Goal: Transaction & Acquisition: Download file/media

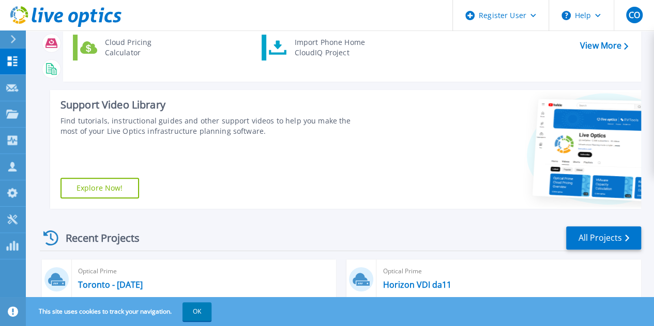
scroll to position [92, 0]
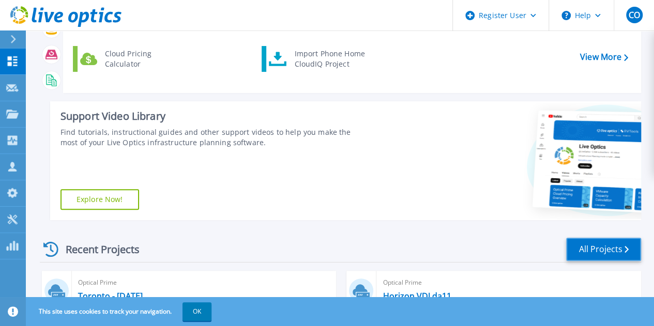
click at [612, 251] on link "All Projects" at bounding box center [603, 249] width 75 height 23
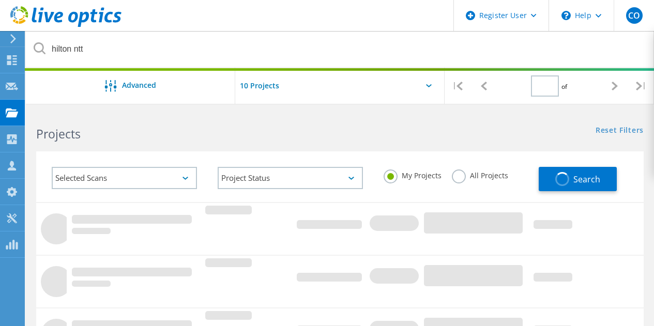
type input "1"
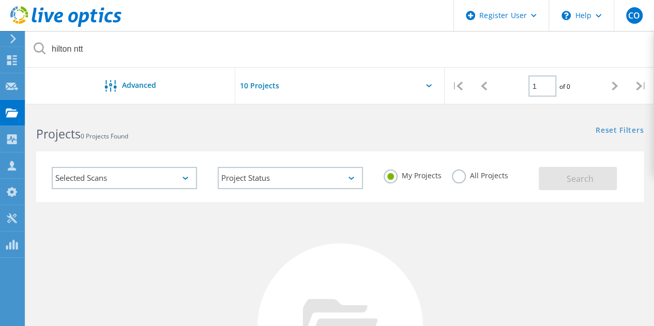
click at [479, 172] on label "All Projects" at bounding box center [480, 174] width 56 height 10
click at [0, 0] on input "All Projects" at bounding box center [0, 0] width 0 height 0
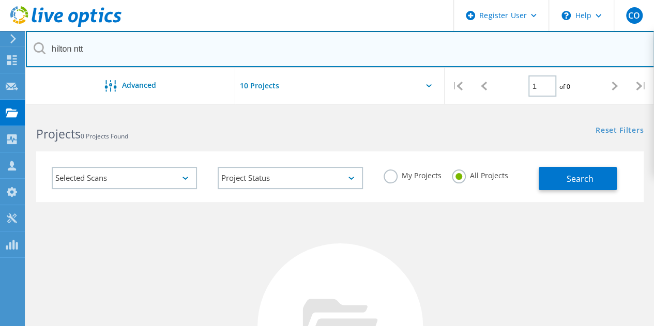
click at [176, 54] on input "hilton ntt" at bounding box center [340, 49] width 628 height 36
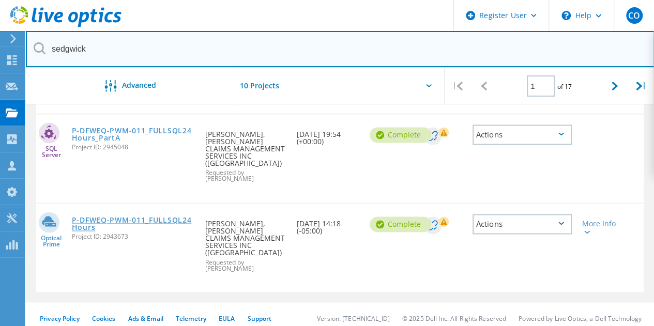
scroll to position [713, 0]
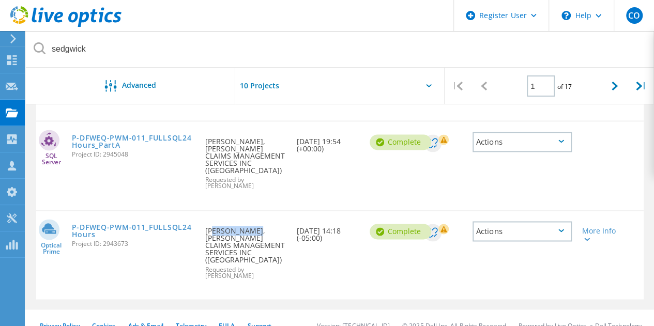
drag, startPoint x: 207, startPoint y: 222, endPoint x: 282, endPoint y: 222, distance: 75.4
click at [286, 223] on div "Requested By Jimmy Nimmo, SEDGWICK CLAIMS MANAGEMENT SERVICES INC (SEDGWICK) Re…" at bounding box center [245, 250] width 91 height 78
click at [227, 223] on div "Requested By Jimmy Nimmo, SEDGWICK CLAIMS MANAGEMENT SERVICES INC (SEDGWICK) Re…" at bounding box center [245, 250] width 91 height 78
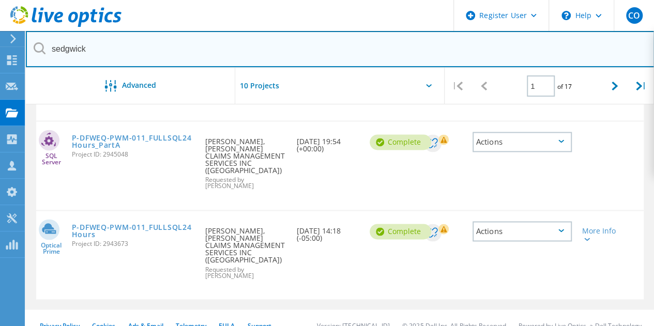
click at [126, 52] on input "sedgwick" at bounding box center [340, 49] width 628 height 36
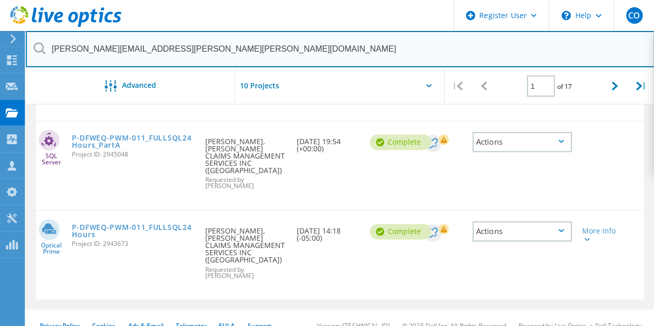
type input "jimmy.nimmo@sedgwick.com"
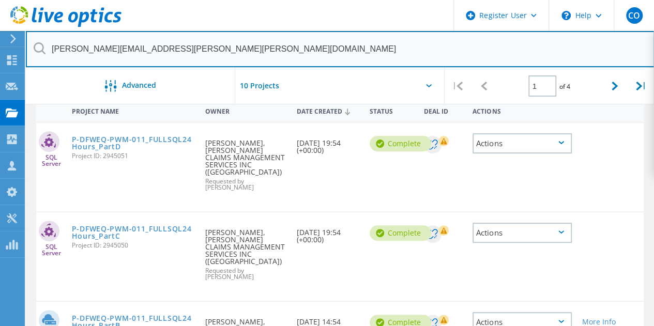
scroll to position [0, 0]
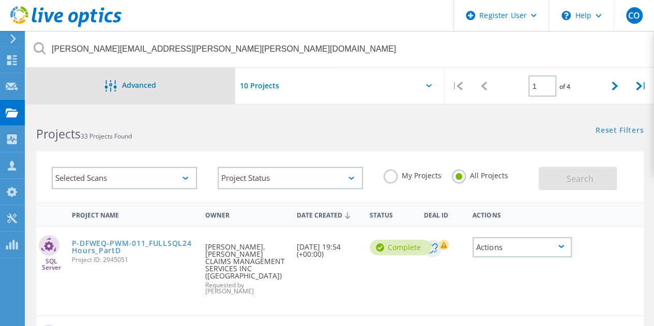
click at [153, 93] on div "Advanced" at bounding box center [130, 86] width 209 height 36
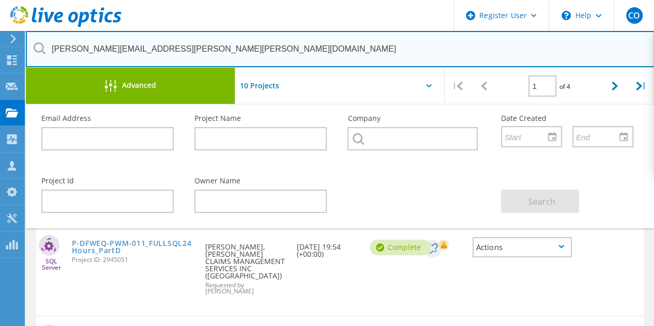
drag, startPoint x: 181, startPoint y: 45, endPoint x: 0, endPoint y: 24, distance: 182.1
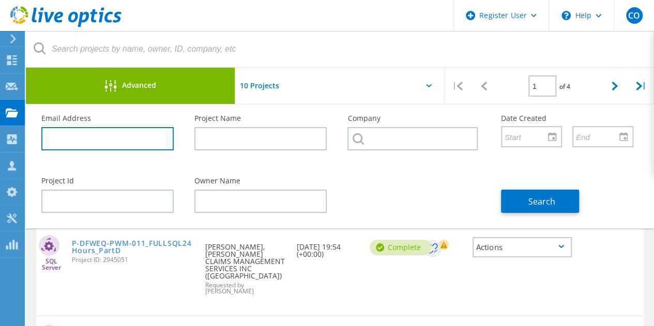
click at [100, 134] on input "text" at bounding box center [107, 138] width 132 height 23
paste input "jimmy.nimmo@sedgwick.com"
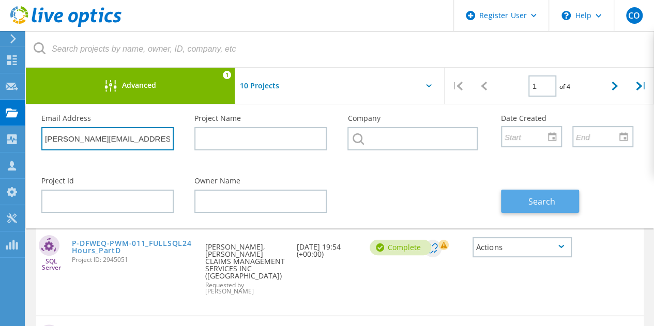
type input "jimmy.nimmo@sedgwick.com"
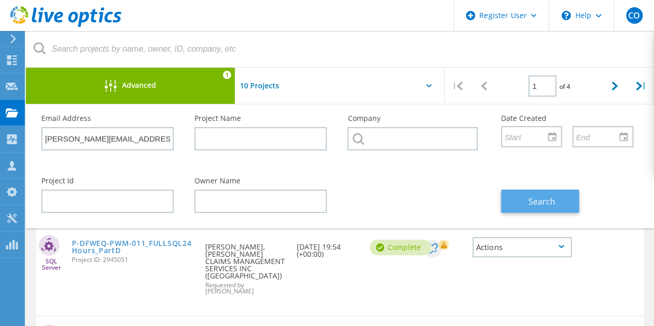
click at [567, 193] on button "Search" at bounding box center [540, 201] width 78 height 23
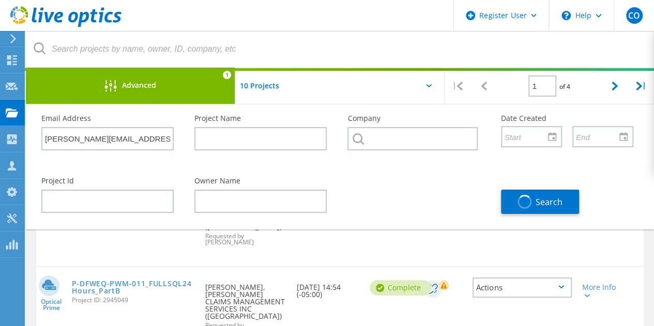
scroll to position [140, 0]
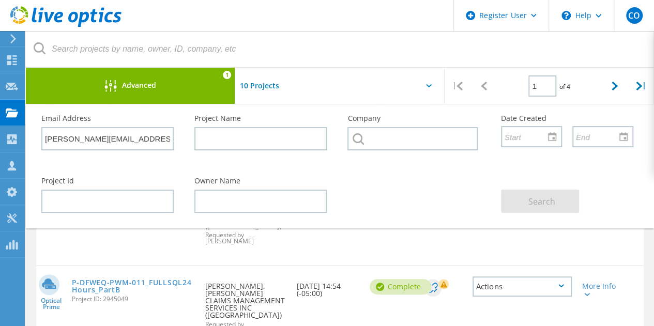
click at [199, 96] on div "Advanced 1" at bounding box center [130, 86] width 209 height 36
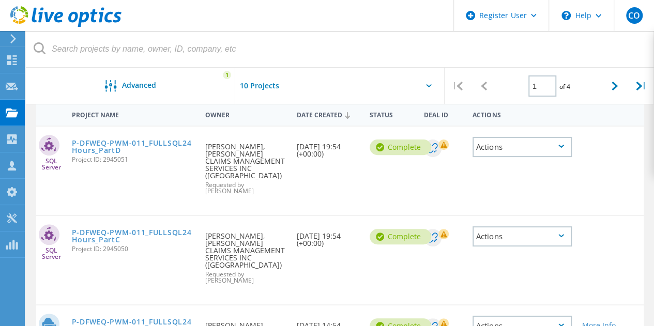
scroll to position [0, 0]
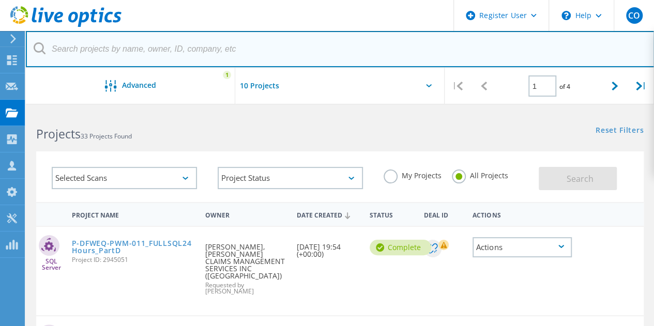
click at [180, 57] on input "text" at bounding box center [340, 49] width 628 height 36
paste input "jimmy.nimmo@sedgwick.com"
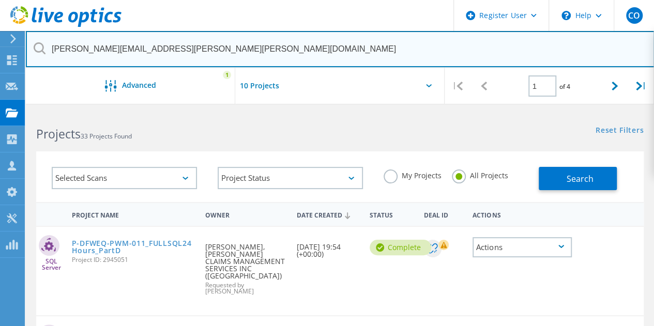
type input "jimmy.nimmo@sedgwick.com"
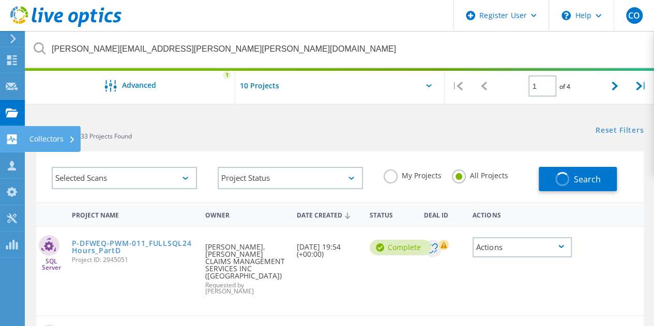
click at [9, 145] on div at bounding box center [12, 140] width 12 height 11
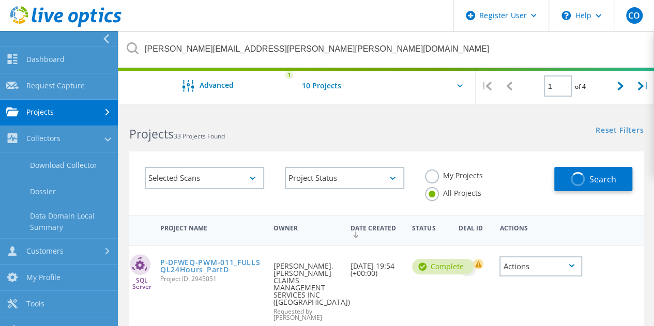
click at [60, 106] on link "Projects" at bounding box center [59, 113] width 118 height 26
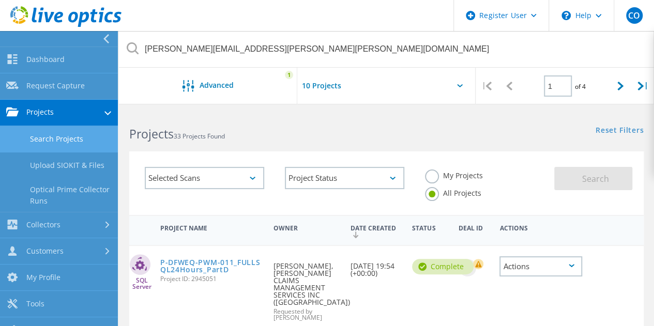
click at [61, 138] on link "Search Projects" at bounding box center [59, 139] width 118 height 26
click at [116, 34] on nav "Dashboard Dashboard Request Capture Request Capture Projects Search Projects Up…" at bounding box center [59, 178] width 118 height 295
click at [104, 38] on use at bounding box center [106, 38] width 6 height 9
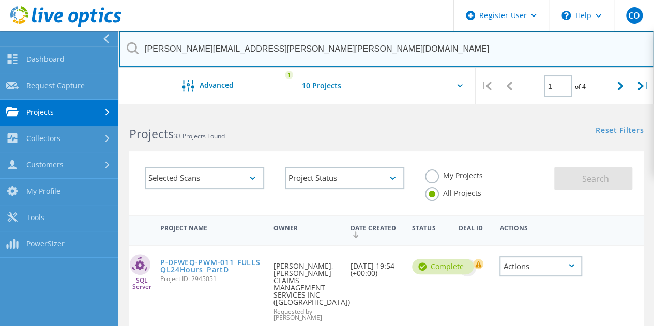
click at [218, 47] on input "jimmy.nimmo@sedgwick.com" at bounding box center [386, 49] width 535 height 36
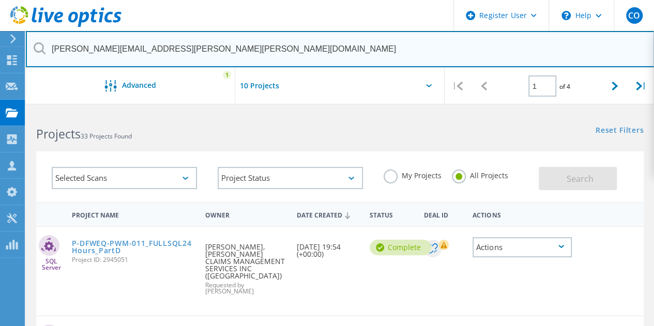
click at [218, 47] on input "jimmy.nimmo@sedgwick.com" at bounding box center [340, 49] width 628 height 36
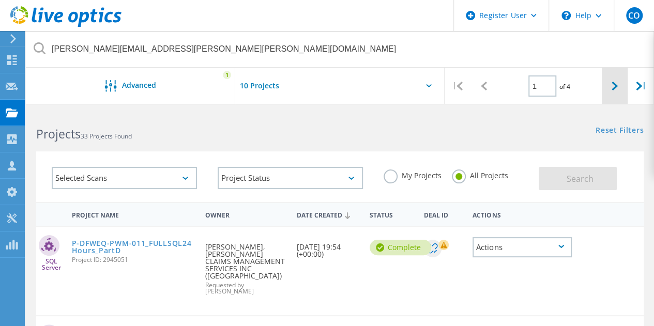
click at [617, 80] on div at bounding box center [615, 86] width 26 height 37
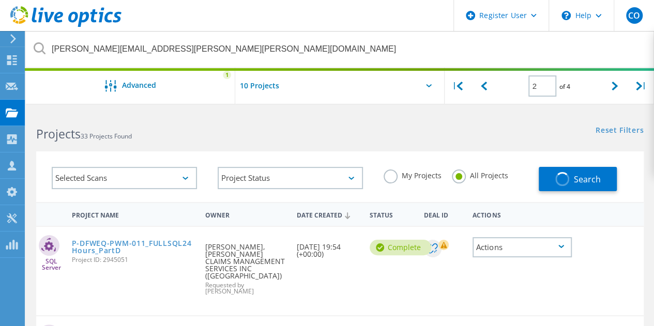
scroll to position [52, 0]
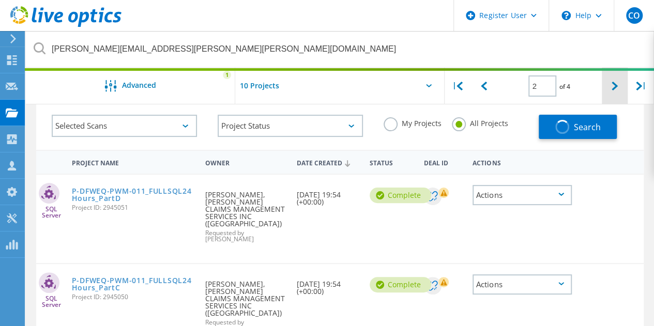
click at [620, 87] on div at bounding box center [615, 86] width 26 height 37
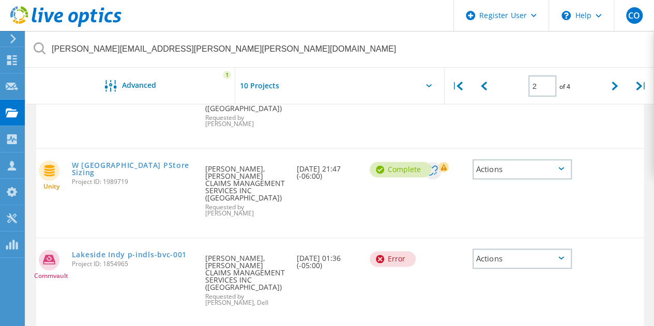
scroll to position [790, 0]
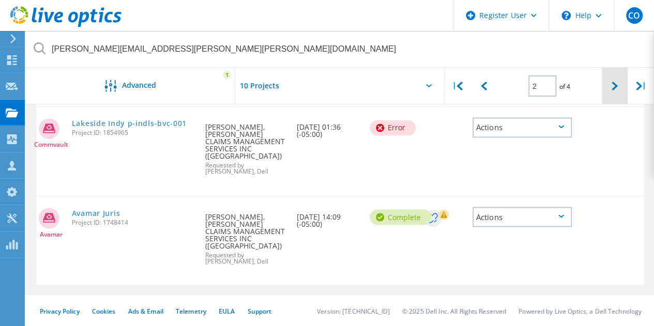
click at [611, 81] on lo-svg-helper at bounding box center [614, 85] width 6 height 9
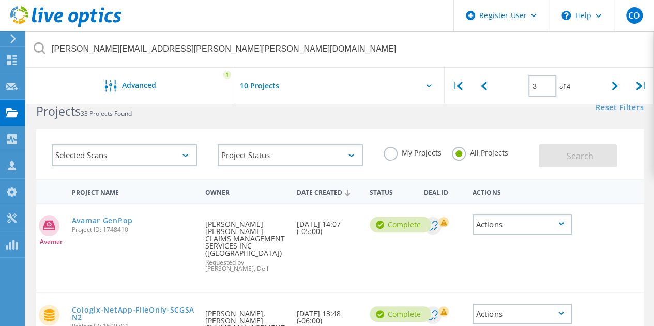
scroll to position [23, 0]
click at [489, 87] on div at bounding box center [484, 86] width 26 height 37
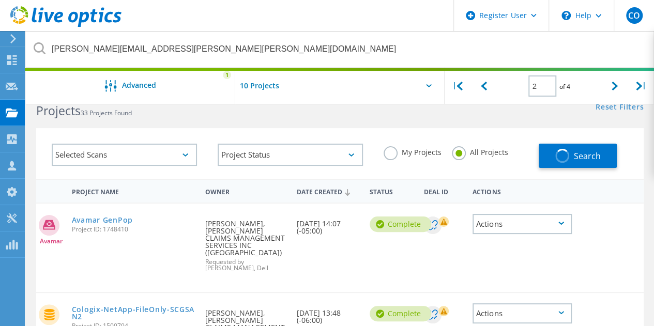
click at [322, 198] on div "Date Created" at bounding box center [327, 191] width 73 height 20
click at [486, 91] on div at bounding box center [484, 86] width 26 height 37
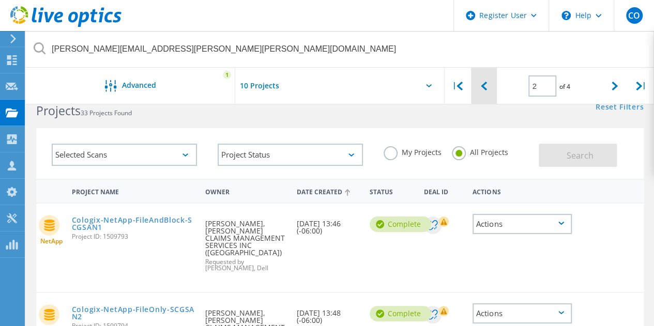
click at [478, 93] on div at bounding box center [484, 86] width 26 height 37
click at [334, 190] on div "Date Created" at bounding box center [327, 191] width 73 height 20
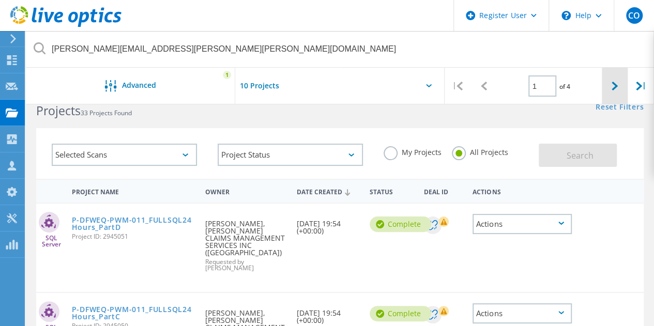
click at [608, 94] on div at bounding box center [615, 86] width 26 height 37
type input "2"
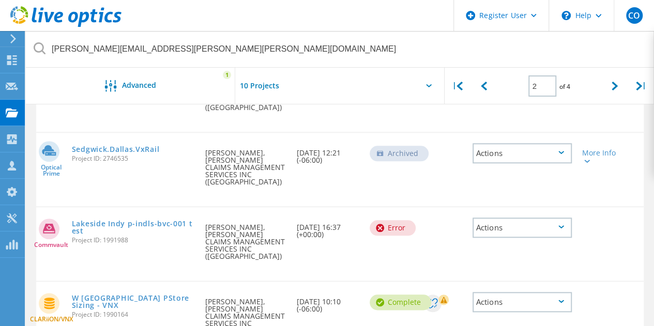
scroll to position [438, 0]
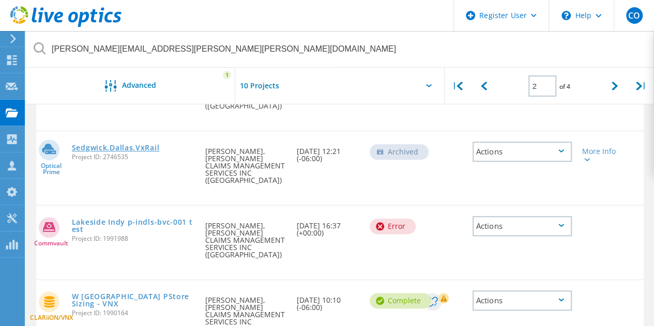
click at [140, 145] on link "Sedgwick.Dallas.VxRail" at bounding box center [115, 147] width 87 height 7
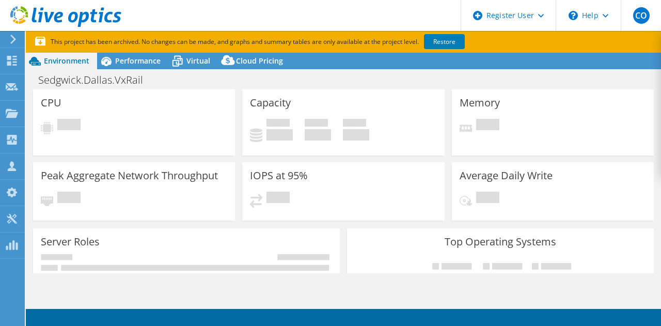
select select "USEast"
select select "USD"
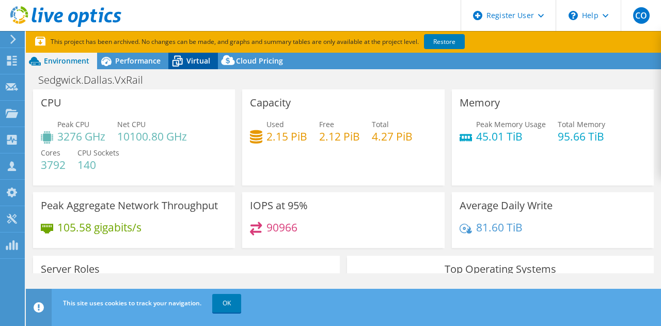
click at [194, 61] on span "Virtual" at bounding box center [199, 61] width 24 height 10
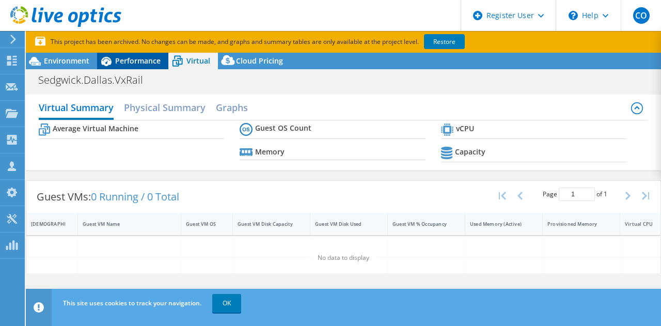
click at [146, 62] on span "Performance" at bounding box center [137, 61] width 45 height 10
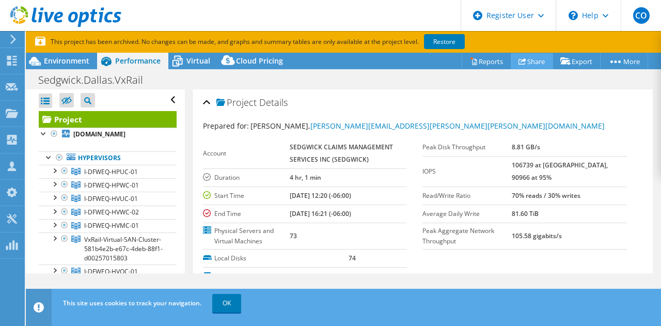
click at [527, 61] on link "Share" at bounding box center [532, 61] width 42 height 16
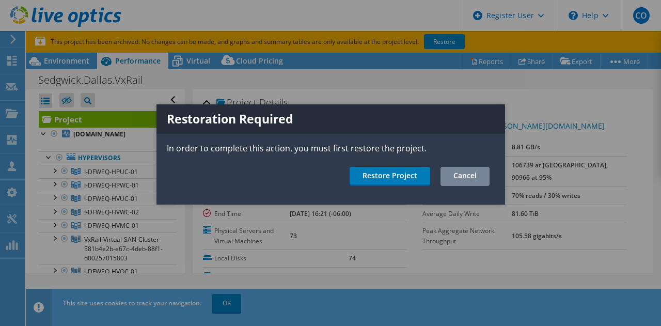
click at [457, 170] on link "Cancel" at bounding box center [465, 176] width 49 height 19
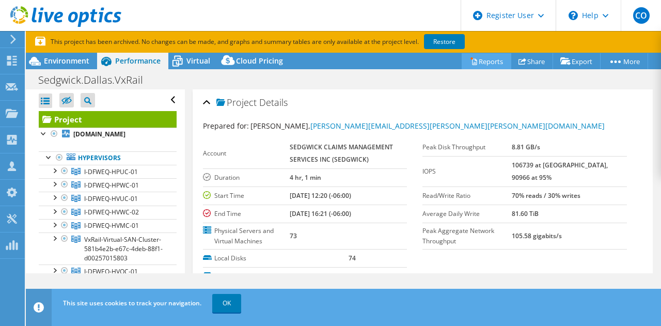
click at [481, 57] on link "Reports" at bounding box center [487, 61] width 50 height 16
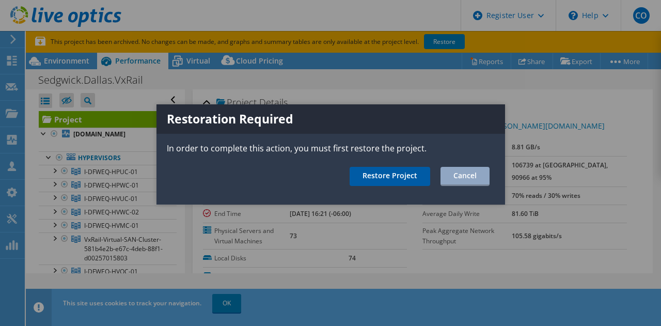
click at [399, 171] on link "Restore Project" at bounding box center [390, 176] width 81 height 19
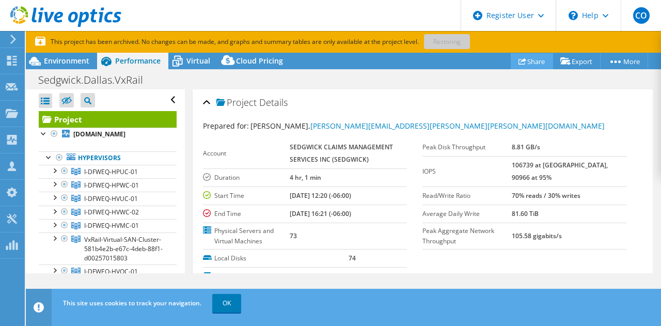
click at [537, 59] on link "Share" at bounding box center [532, 61] width 42 height 16
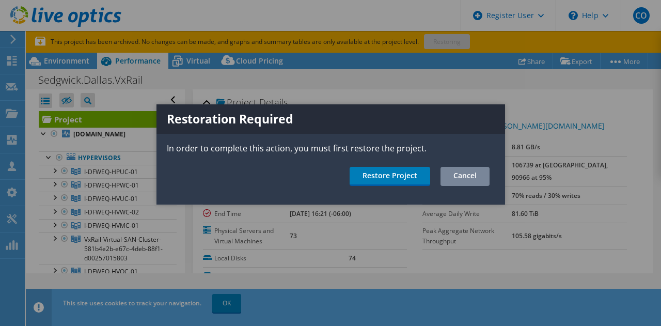
click at [474, 172] on link "Cancel" at bounding box center [465, 176] width 49 height 19
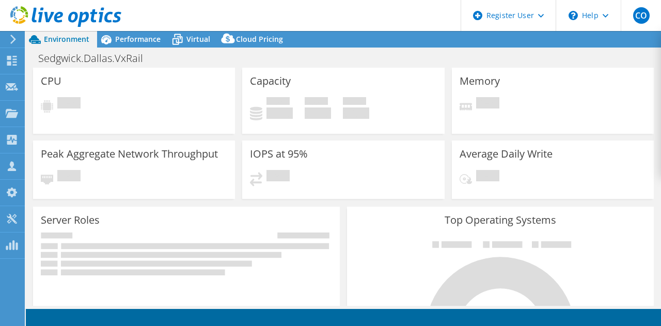
select select "USEast"
select select "USD"
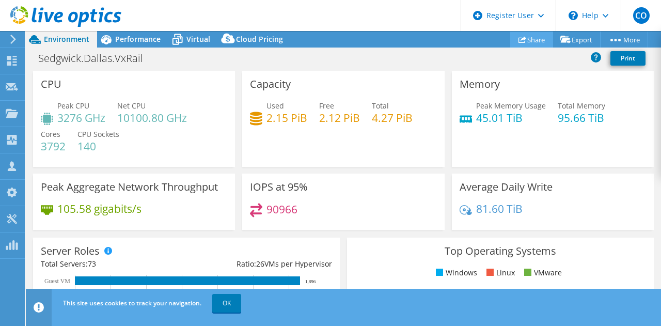
click at [524, 40] on link "Share" at bounding box center [532, 40] width 43 height 16
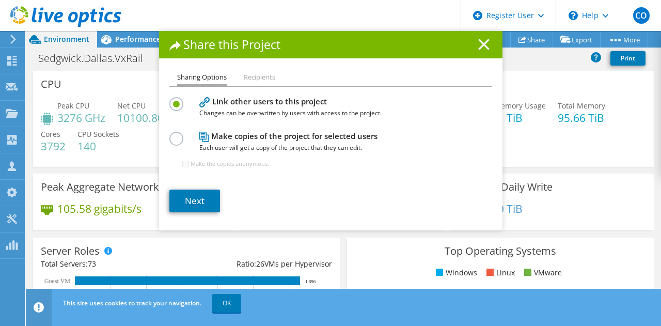
click at [482, 43] on icon at bounding box center [484, 44] width 11 height 11
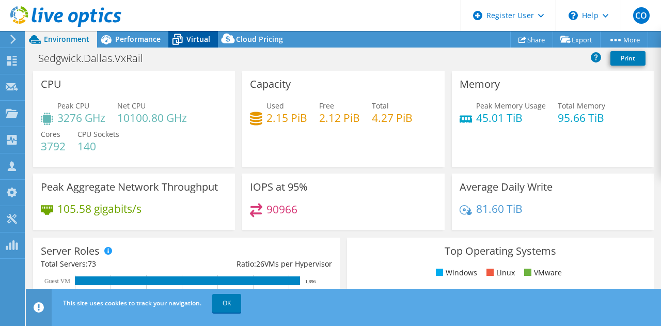
click at [196, 36] on span "Virtual" at bounding box center [199, 39] width 24 height 10
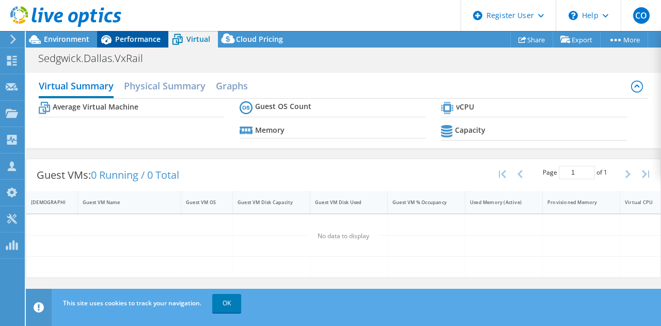
click at [155, 34] on div "Performance" at bounding box center [132, 39] width 71 height 17
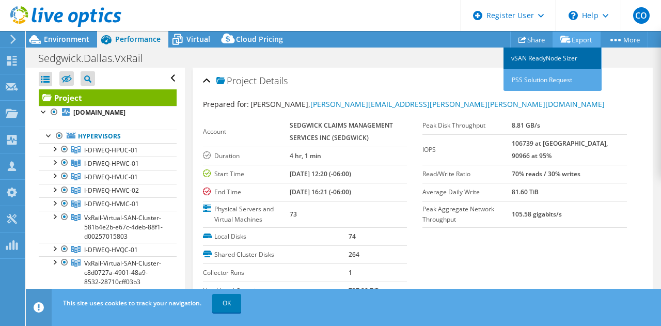
click at [571, 56] on link "vSAN ReadyNode Sizer" at bounding box center [553, 59] width 98 height 22
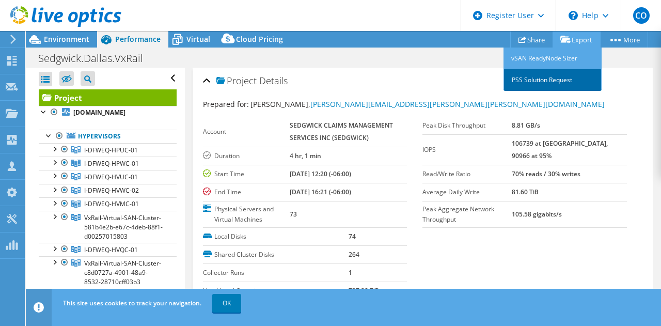
click at [545, 80] on link "PSS Solution Request" at bounding box center [553, 80] width 98 height 22
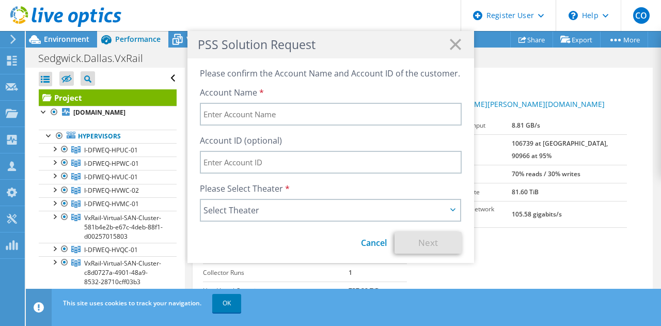
click at [452, 51] on div "PSS Solution Request" at bounding box center [331, 44] width 287 height 27
click at [455, 44] on icon at bounding box center [455, 44] width 11 height 11
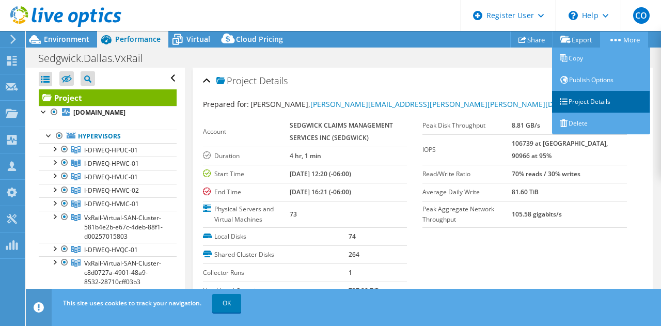
click at [587, 107] on link "Project Details" at bounding box center [601, 102] width 98 height 22
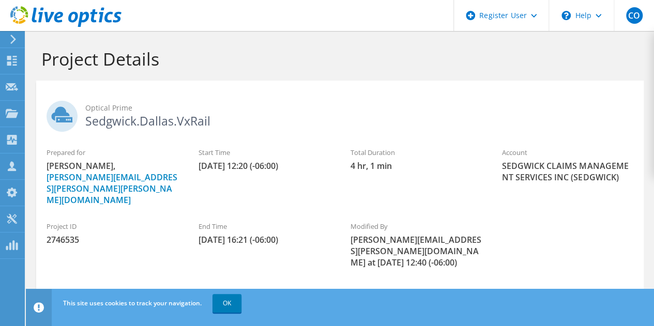
click at [59, 227] on div "Project ID 2746535" at bounding box center [112, 233] width 152 height 35
copy span "2746535"
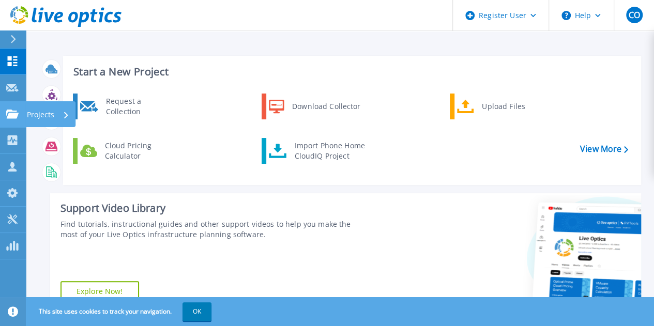
click at [32, 121] on p "Projects" at bounding box center [40, 114] width 27 height 27
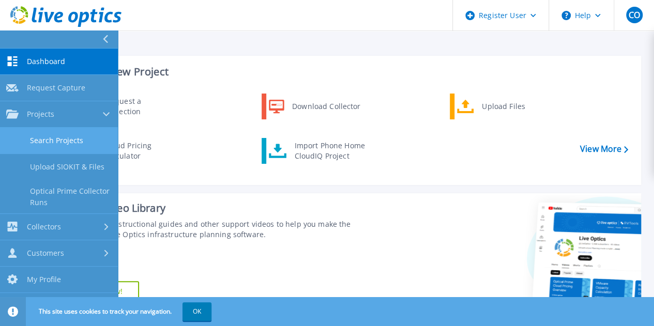
click at [59, 136] on link "Search Projects" at bounding box center [59, 141] width 118 height 26
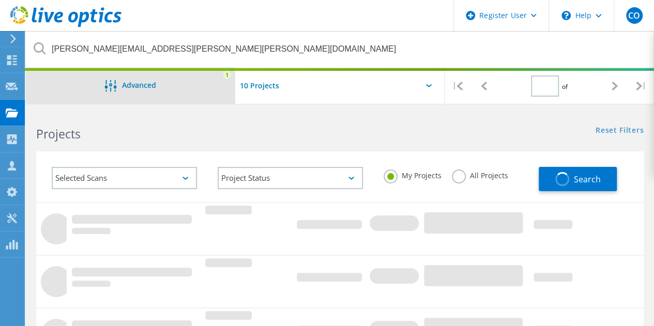
type input "2"
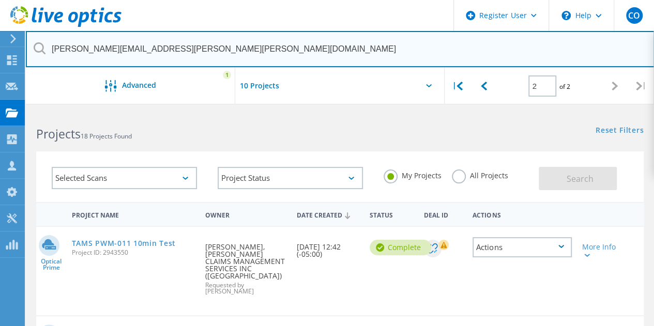
click at [164, 42] on input "[PERSON_NAME][EMAIL_ADDRESS][PERSON_NAME][PERSON_NAME][DOMAIN_NAME]" at bounding box center [340, 49] width 628 height 36
paste input "2746535"
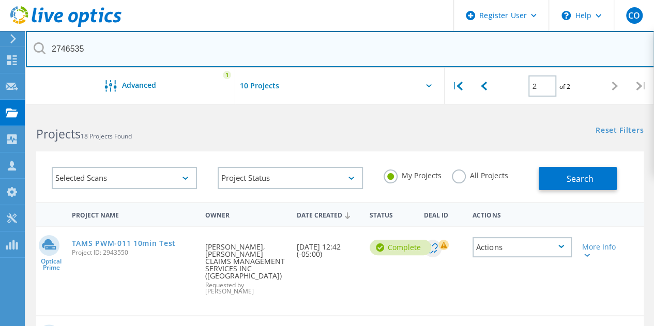
type input "2746535"
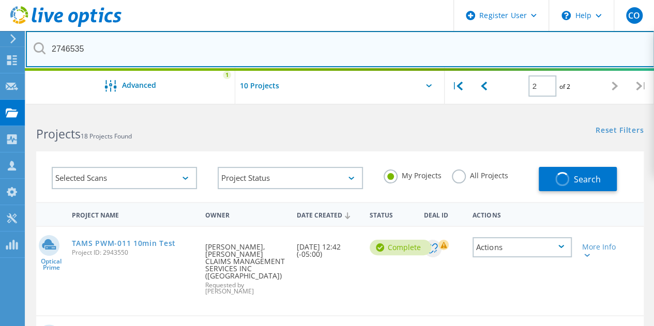
type input "1"
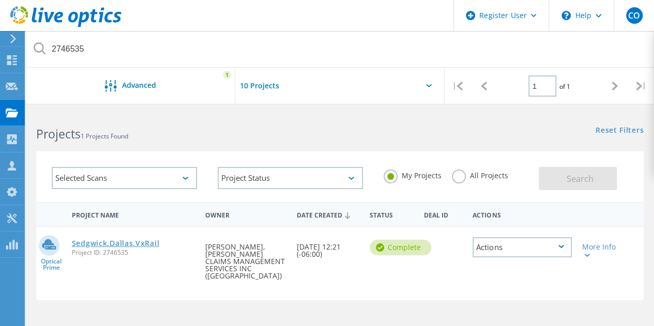
click at [129, 244] on link "Sedgwick.Dallas.VxRail" at bounding box center [115, 243] width 87 height 7
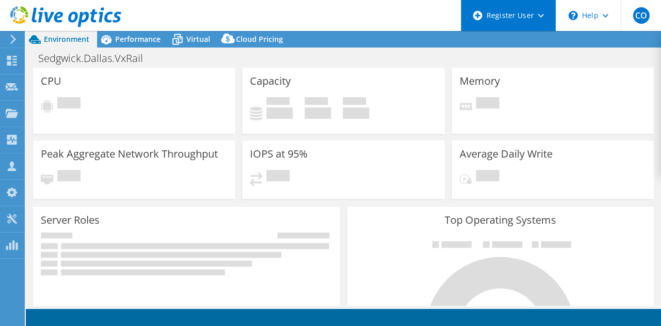
select select "USEast"
select select "USD"
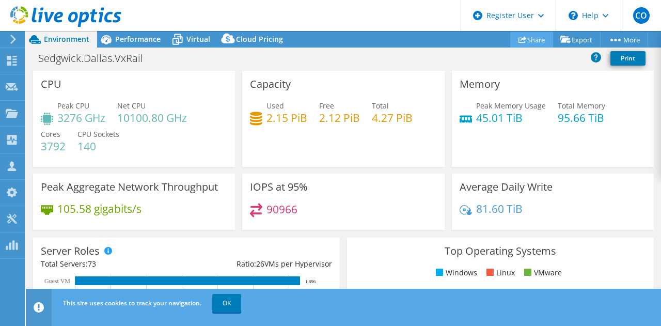
click at [529, 42] on link "Share" at bounding box center [532, 40] width 43 height 16
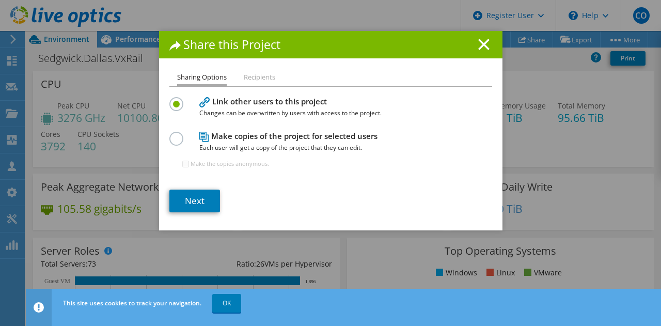
click at [285, 134] on h4 "Make copies of the project for selected users Each user will get a copy of the …" at bounding box center [328, 141] width 258 height 23
click at [172, 134] on label at bounding box center [178, 133] width 18 height 3
click at [0, 0] on input "radio" at bounding box center [0, 0] width 0 height 0
click at [213, 160] on label "Make the copies anonymous." at bounding box center [230, 164] width 79 height 10
click at [189, 161] on input "Make the copies anonymous." at bounding box center [185, 164] width 7 height 7
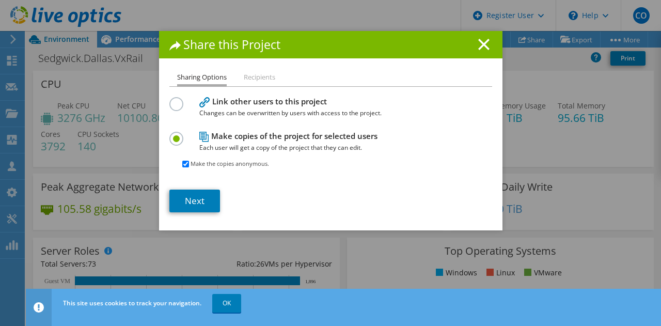
click at [213, 160] on label "Make the copies anonymous." at bounding box center [230, 164] width 79 height 10
click at [189, 161] on input "Make the copies anonymous." at bounding box center [185, 164] width 7 height 7
checkbox input "false"
click at [256, 76] on li "Recipients" at bounding box center [260, 77] width 32 height 13
click at [205, 203] on link "Next" at bounding box center [194, 201] width 51 height 23
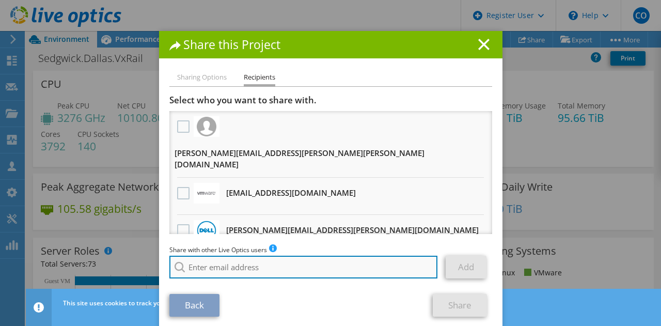
click at [227, 269] on input "search" at bounding box center [303, 267] width 269 height 23
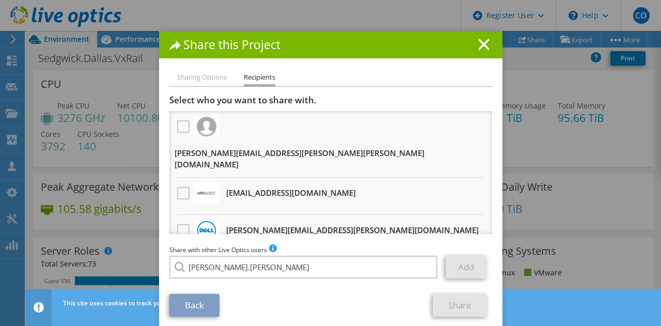
click at [226, 281] on li "[PERSON_NAME][EMAIL_ADDRESS][PERSON_NAME][DOMAIN_NAME]" at bounding box center [274, 274] width 210 height 12
type input "[PERSON_NAME][EMAIL_ADDRESS][PERSON_NAME][DOMAIN_NAME]"
click at [456, 267] on link "Add" at bounding box center [466, 267] width 41 height 23
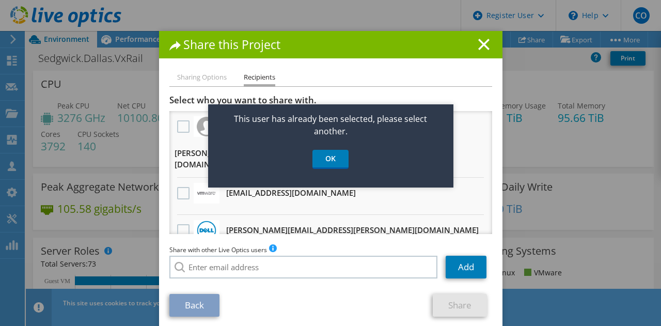
click at [334, 148] on div "This user has already been selected, please select another. OK" at bounding box center [330, 145] width 245 height 83
click at [332, 157] on link "OK" at bounding box center [331, 159] width 36 height 19
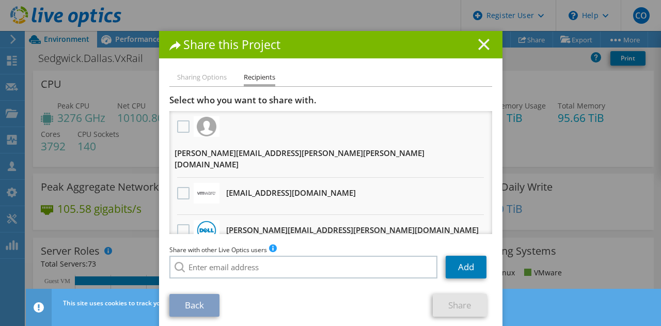
click at [479, 43] on line at bounding box center [484, 44] width 10 height 10
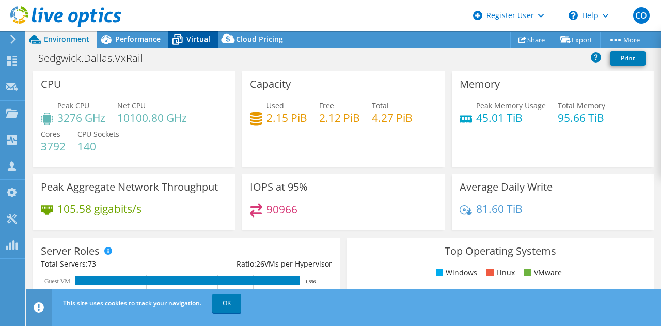
click at [173, 43] on icon at bounding box center [178, 40] width 10 height 8
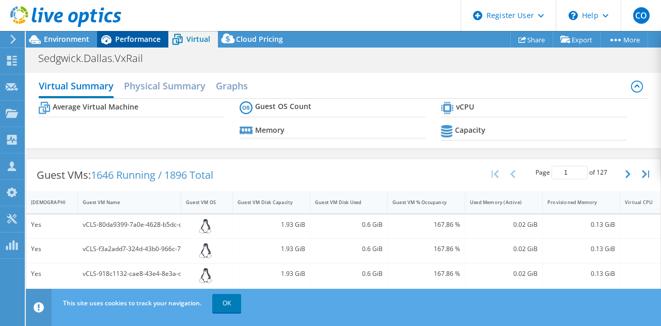
click at [155, 40] on span "Performance" at bounding box center [137, 39] width 45 height 10
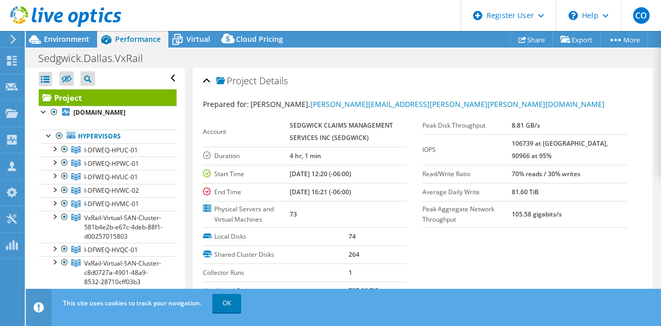
scroll to position [23, 0]
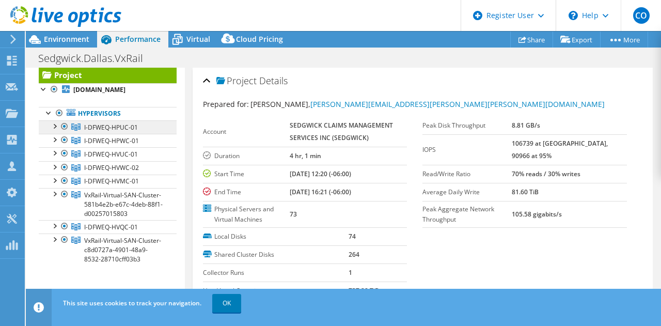
click at [102, 132] on span "I-DFWEQ-HPUC-01" at bounding box center [111, 127] width 54 height 9
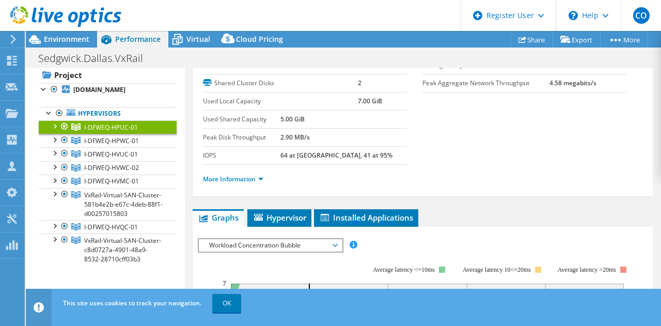
scroll to position [70, 0]
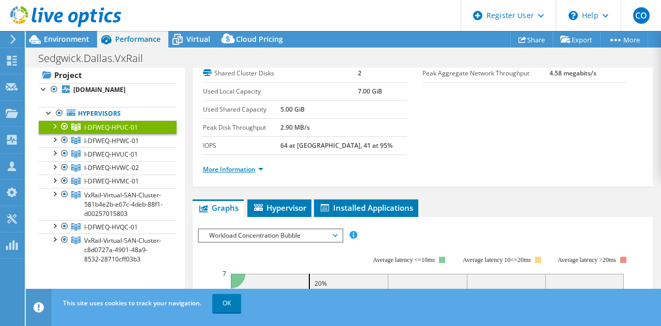
click at [248, 165] on link "More Information" at bounding box center [233, 169] width 60 height 9
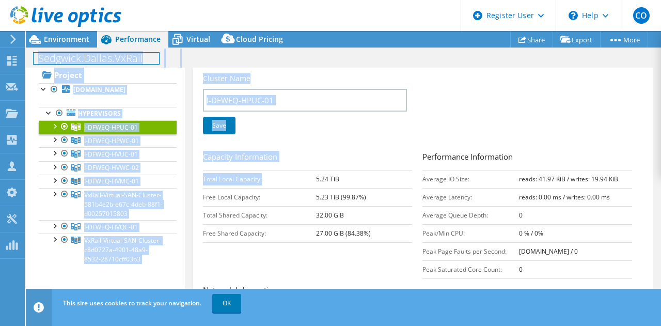
scroll to position [159, 0]
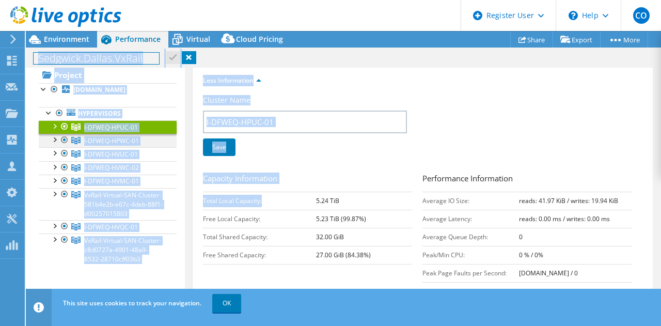
drag, startPoint x: 272, startPoint y: 171, endPoint x: 57, endPoint y: 148, distance: 216.7
click at [57, 148] on div "Open All Close All Hide Excluded Nodes Project Tree Filter" at bounding box center [344, 187] width 636 height 238
click at [57, 144] on div at bounding box center [54, 139] width 10 height 10
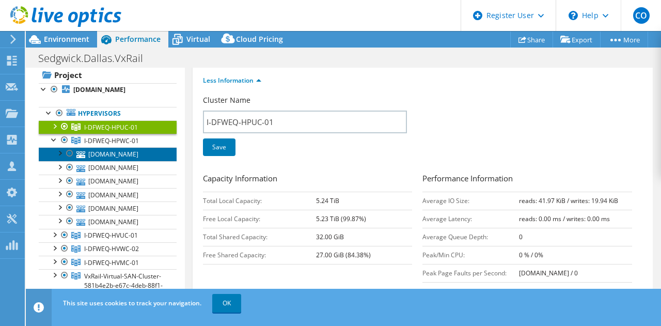
click at [117, 161] on link "i-dfweq-hpw-174.sedgwickcms.com" at bounding box center [108, 153] width 138 height 13
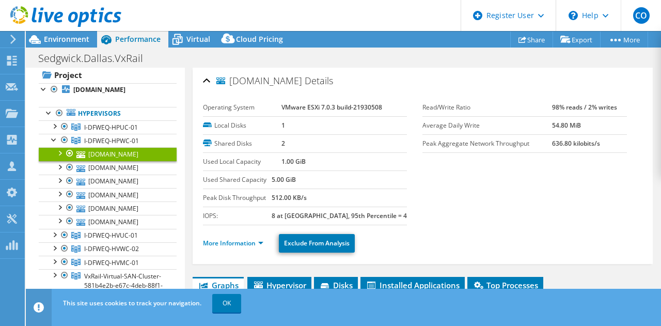
scroll to position [2, 0]
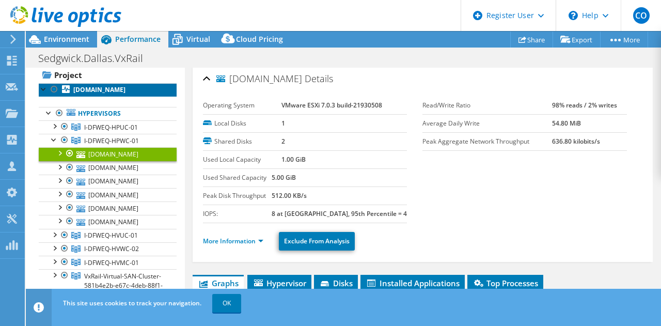
click at [114, 83] on link "i-dfweq-hpu-125.sedgwickcms.com" at bounding box center [108, 89] width 138 height 13
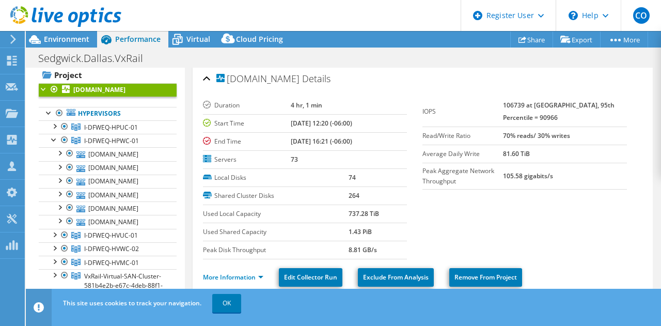
click at [64, 12] on icon at bounding box center [65, 16] width 111 height 21
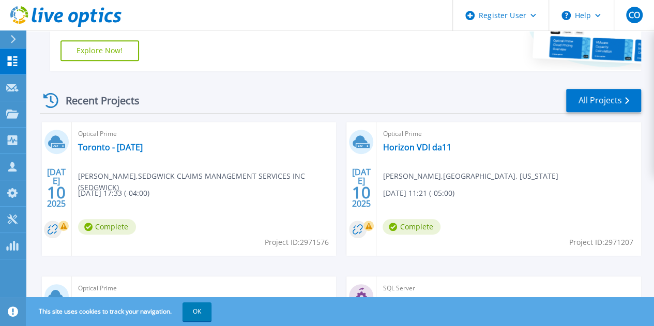
scroll to position [230, 0]
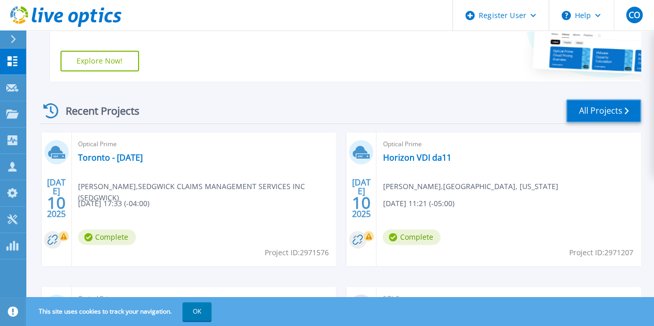
click at [581, 118] on link "All Projects" at bounding box center [603, 110] width 75 height 23
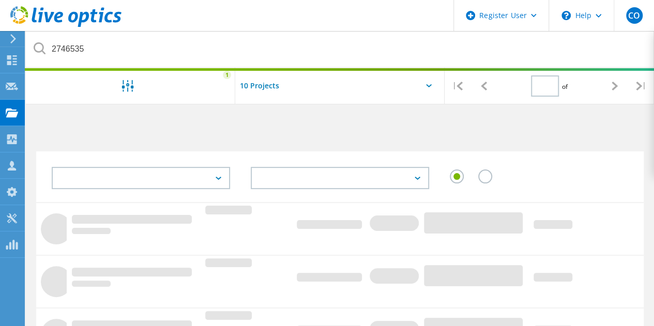
type input "1"
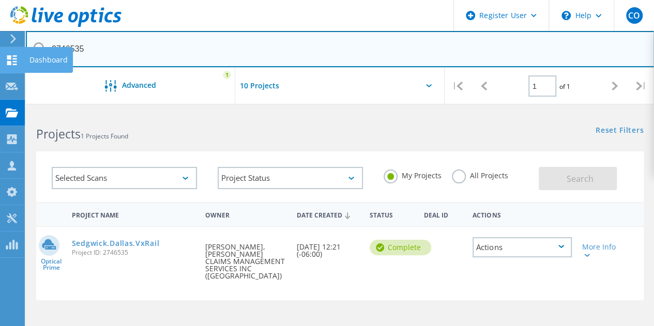
drag, startPoint x: 146, startPoint y: 52, endPoint x: 0, endPoint y: 65, distance: 146.3
click at [0, 111] on div "Register User \n Help Explore Helpful Articles Contact Support CO Dell User Col…" at bounding box center [327, 311] width 654 height 401
type input "2"
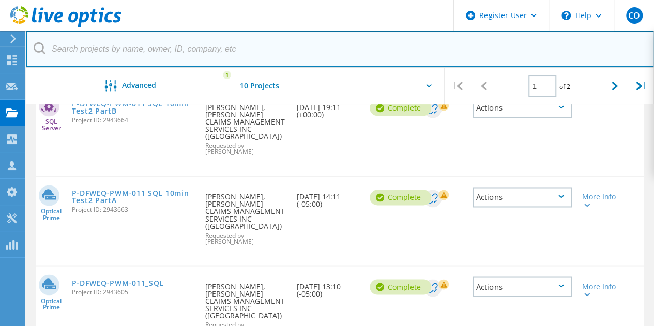
scroll to position [835, 0]
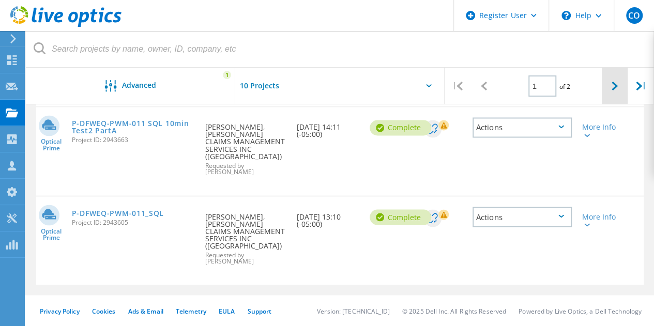
click at [617, 84] on div at bounding box center [615, 86] width 26 height 37
type input "2"
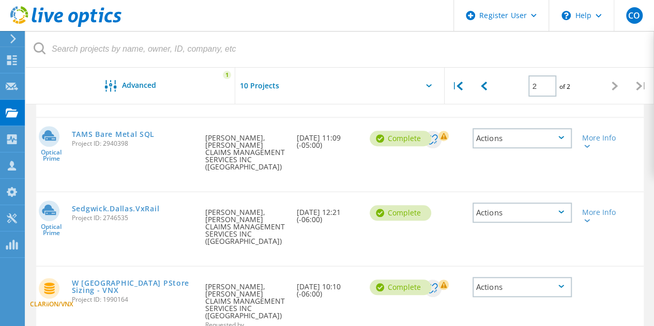
scroll to position [400, 0]
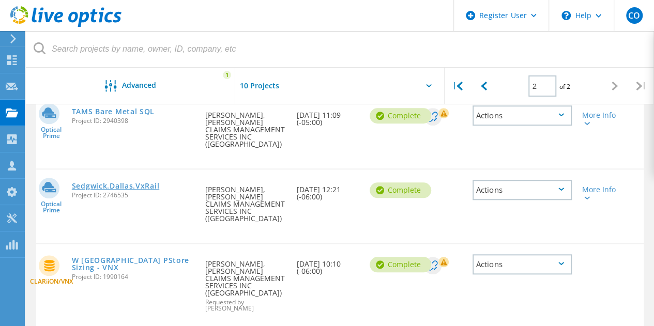
click at [106, 190] on link "Sedgwick.Dallas.VxRail" at bounding box center [115, 185] width 87 height 7
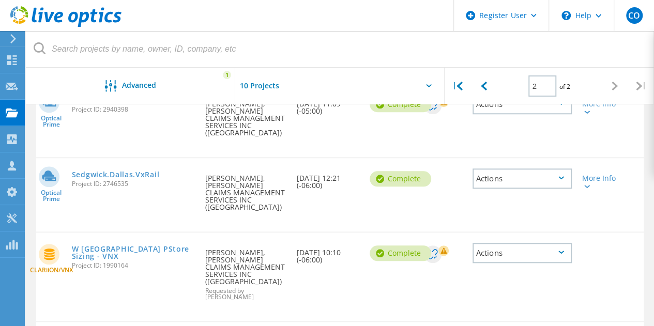
click at [561, 179] on icon at bounding box center [561, 177] width 6 height 3
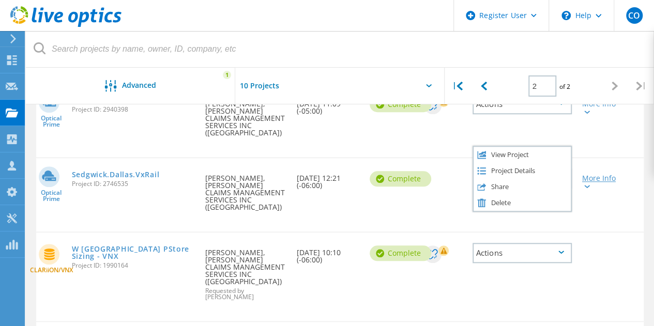
click at [607, 177] on div "More Info" at bounding box center [601, 182] width 38 height 14
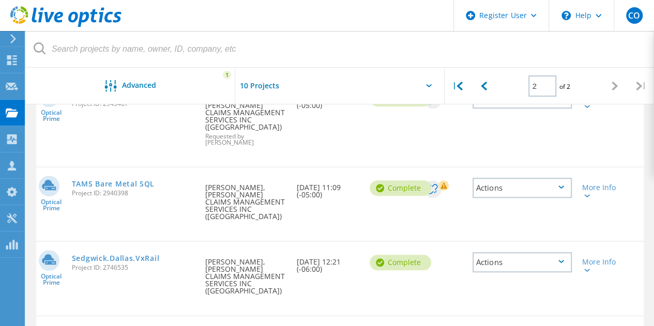
scroll to position [0, 0]
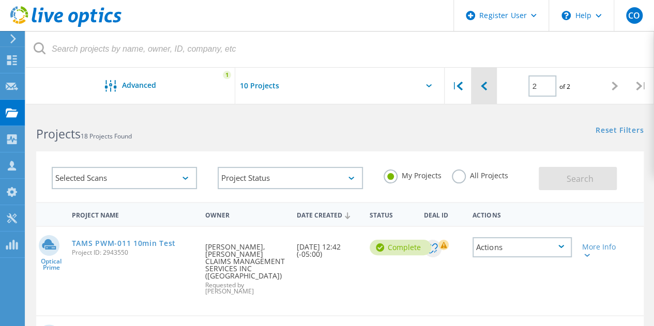
click at [494, 87] on div at bounding box center [484, 86] width 26 height 37
type input "1"
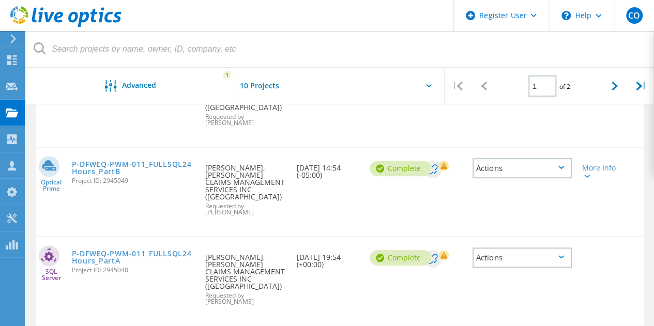
scroll to position [252, 0]
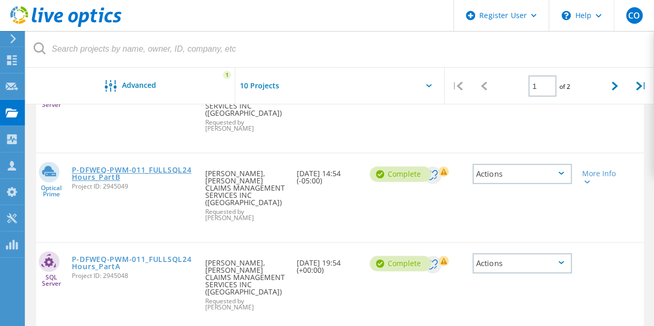
click at [110, 167] on link "P-DFWEQ-PWM-011_FULLSQL24Hours_PartB" at bounding box center [134, 173] width 124 height 14
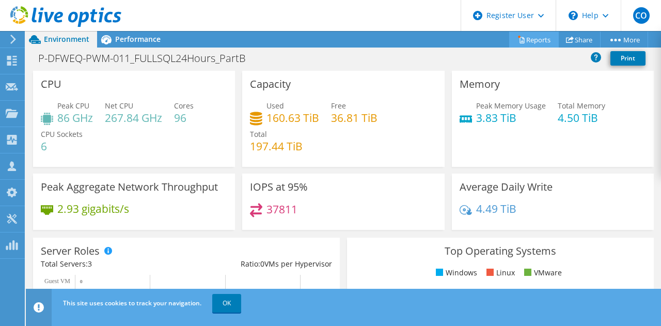
click at [522, 41] on link "Reports" at bounding box center [535, 40] width 50 height 16
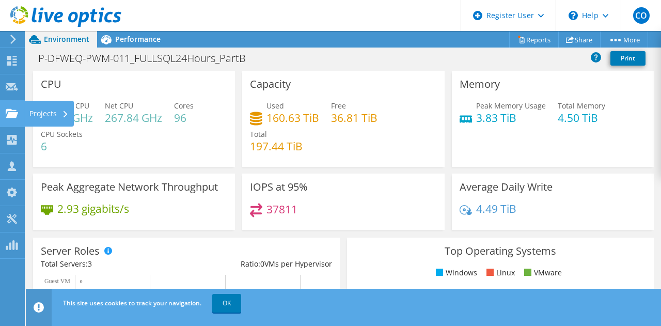
click at [10, 115] on use at bounding box center [12, 113] width 12 height 9
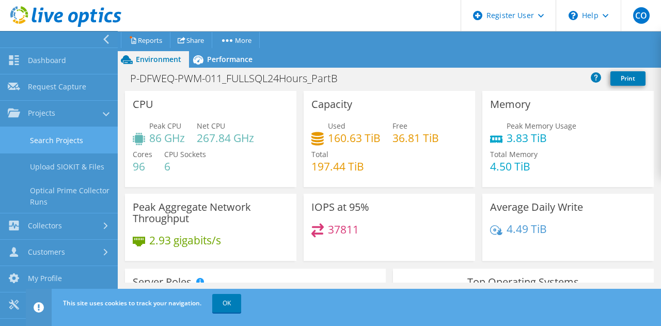
click at [86, 140] on link "Search Projects" at bounding box center [59, 140] width 118 height 26
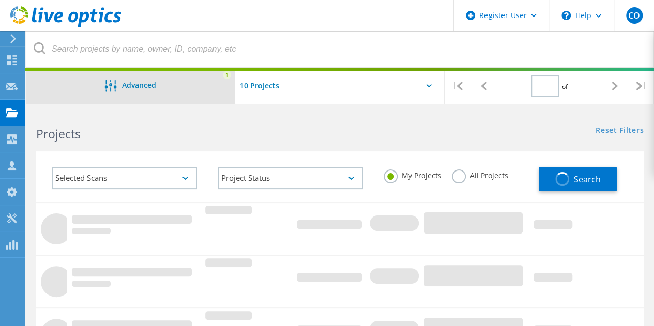
type input "1"
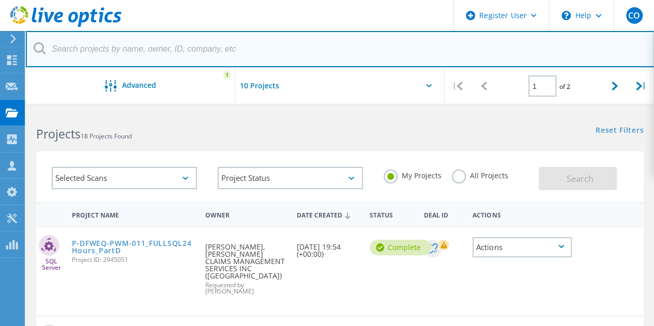
click at [198, 44] on input "text" at bounding box center [340, 49] width 628 height 36
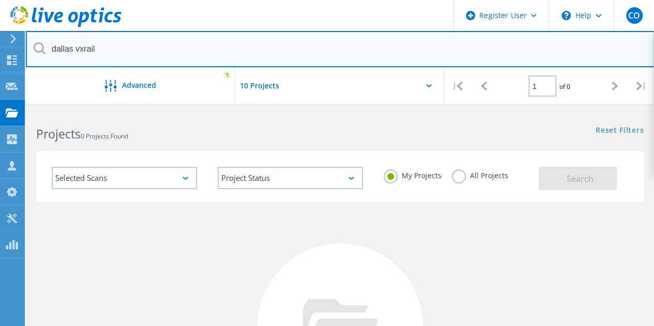
click at [82, 48] on input "dallas vxrail" at bounding box center [340, 49] width 628 height 36
type input "dallas"
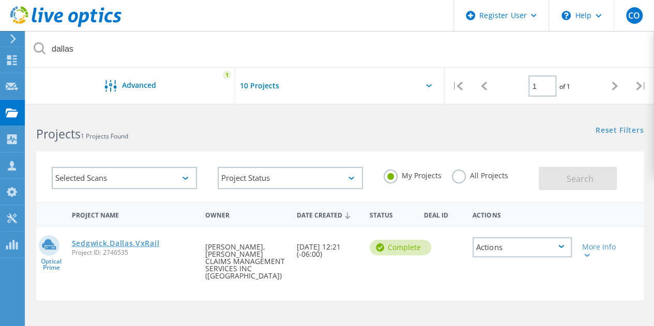
click at [111, 246] on link "Sedgwick.Dallas.VxRail" at bounding box center [115, 243] width 87 height 7
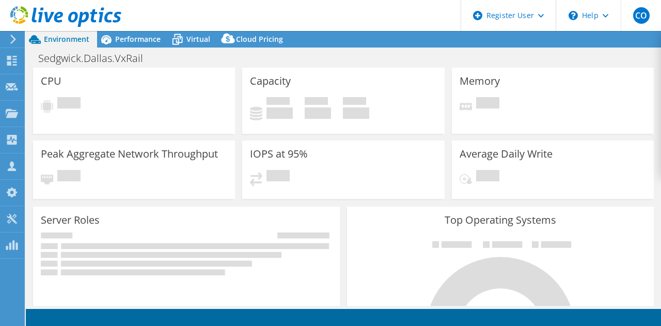
select select "USEast"
select select "USD"
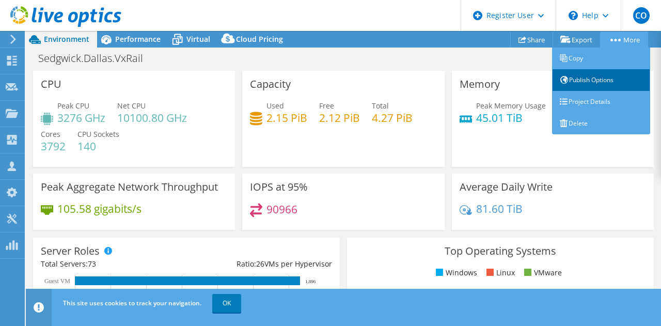
click at [591, 80] on link "Publish Options" at bounding box center [601, 80] width 98 height 22
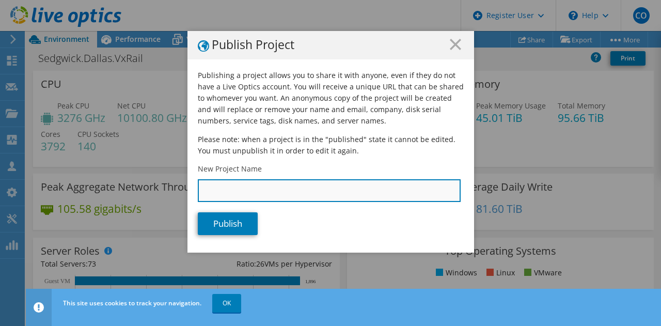
click at [292, 197] on input "New Project Name" at bounding box center [329, 190] width 263 height 23
type input "Sedgwick_VxRail_AssetTags"
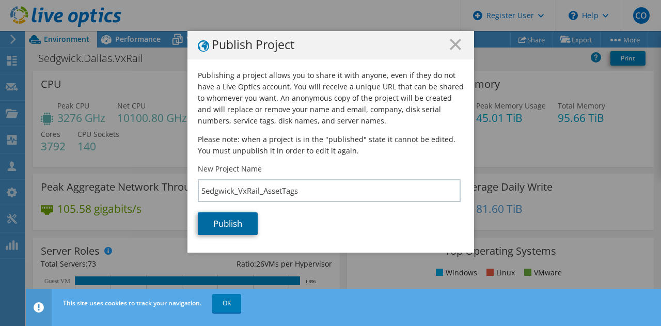
click at [224, 230] on link "Publish" at bounding box center [228, 223] width 60 height 23
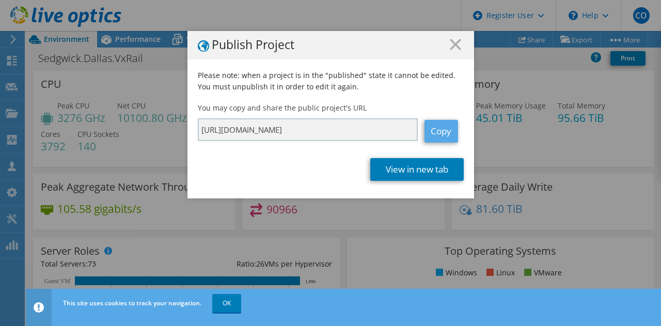
click at [453, 127] on link "Copy" at bounding box center [442, 131] width 34 height 23
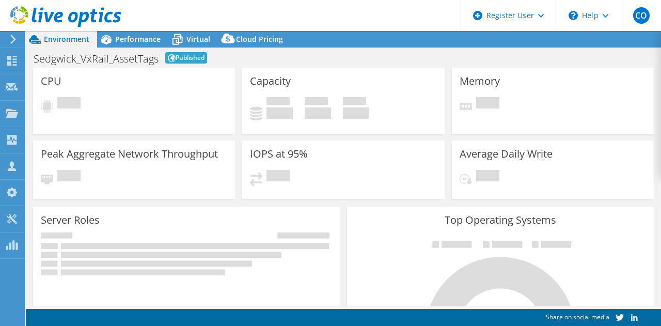
select select "USD"
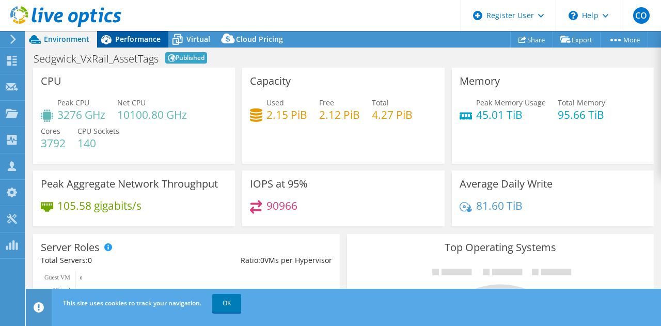
click at [140, 34] on div "Performance" at bounding box center [132, 39] width 71 height 17
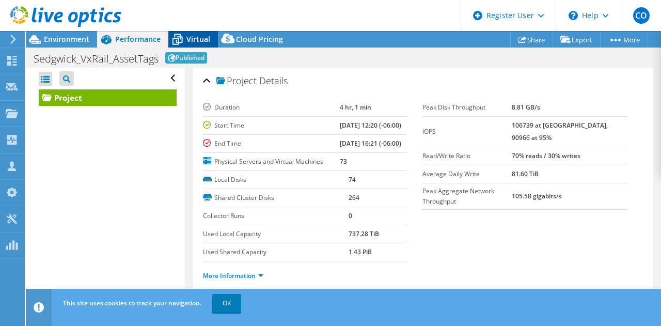
click at [199, 40] on span "Virtual" at bounding box center [199, 39] width 24 height 10
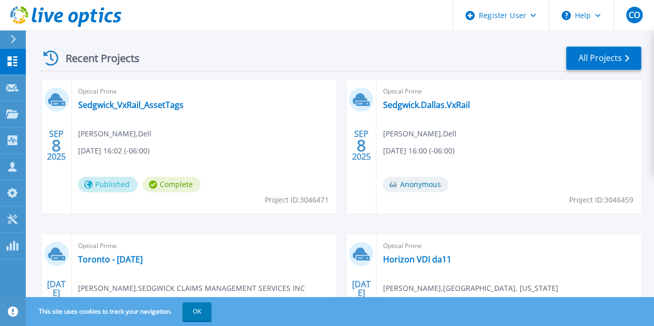
scroll to position [282, 0]
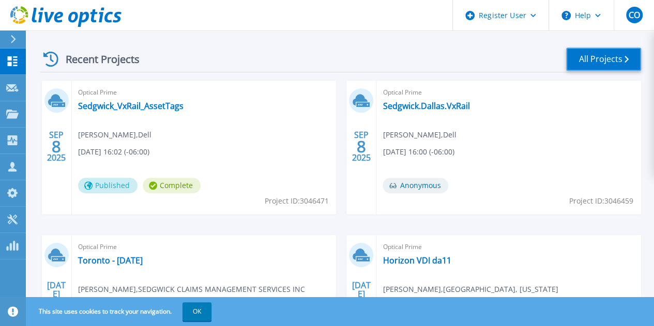
click at [594, 55] on link "All Projects" at bounding box center [603, 59] width 75 height 23
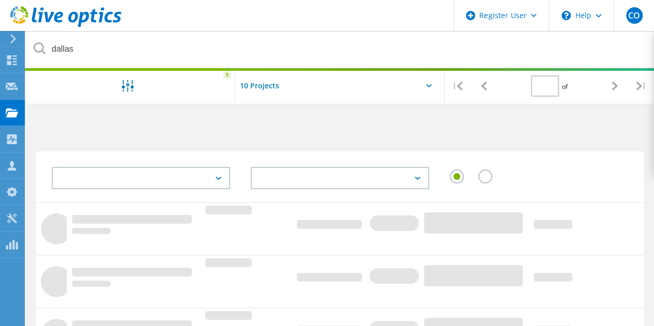
type input "1"
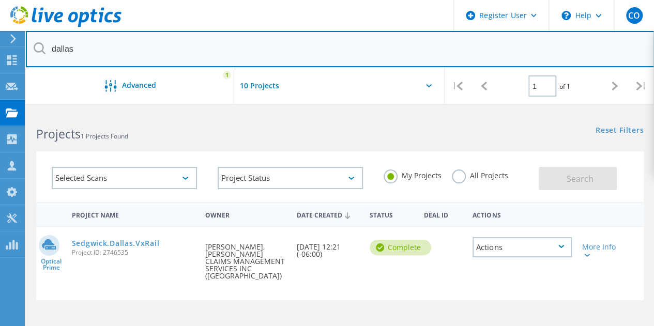
click at [174, 50] on input "dallas" at bounding box center [340, 49] width 628 height 36
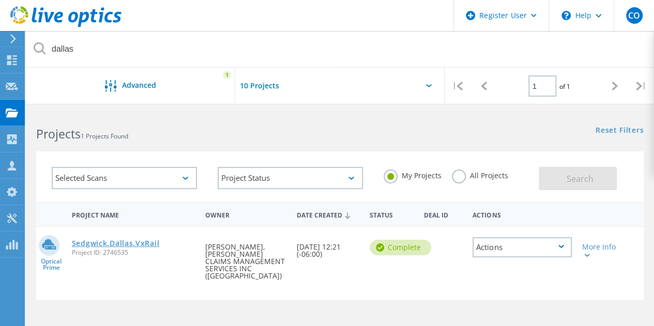
click at [142, 241] on link "Sedgwick.Dallas.VxRail" at bounding box center [115, 243] width 87 height 7
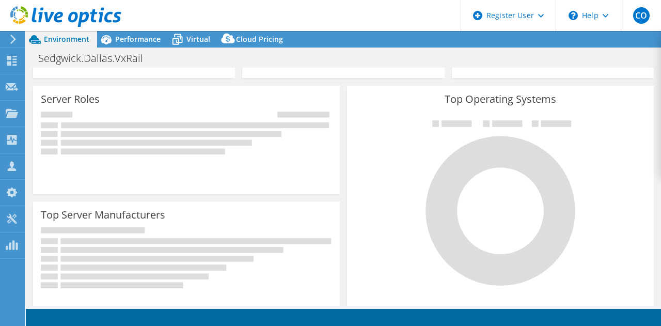
scroll to position [130, 0]
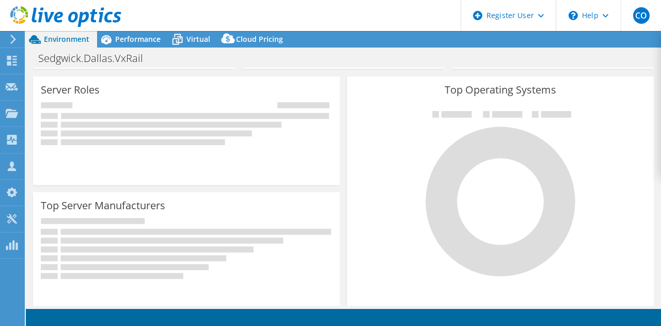
select select "USEast"
select select "USD"
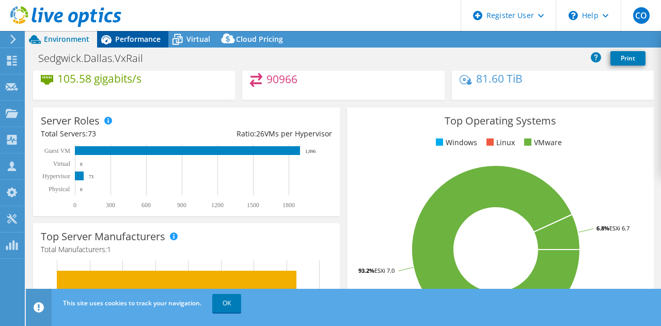
click at [155, 38] on span "Performance" at bounding box center [137, 39] width 45 height 10
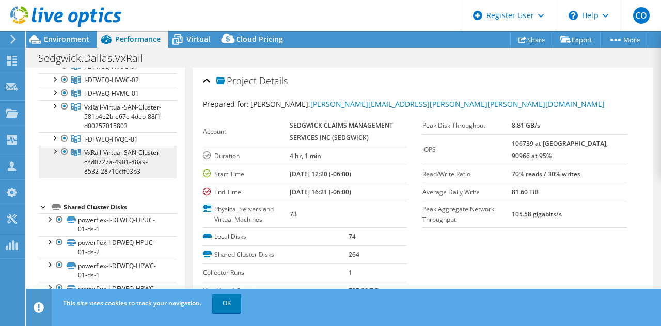
scroll to position [112, 0]
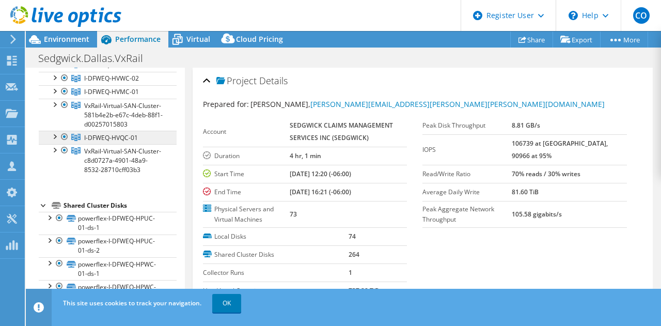
click at [142, 144] on link "I-DFWEQ-HVQC-01" at bounding box center [108, 137] width 138 height 13
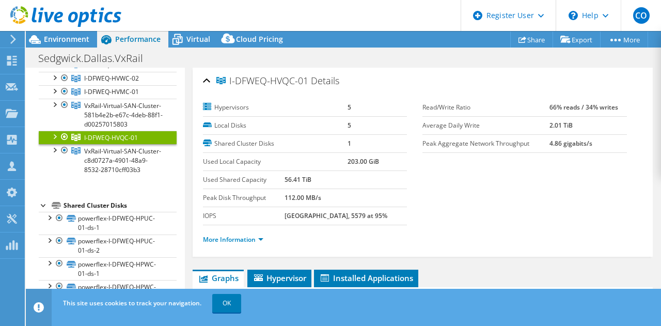
scroll to position [134, 0]
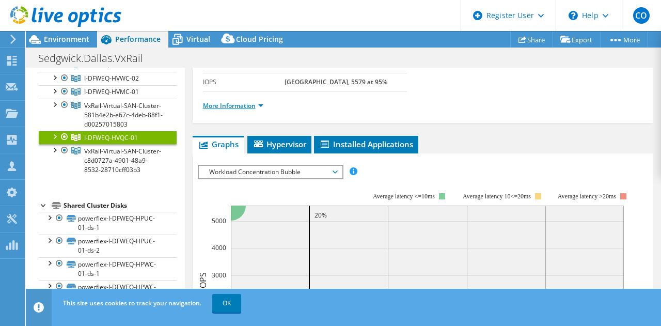
click at [248, 103] on link "More Information" at bounding box center [233, 105] width 60 height 9
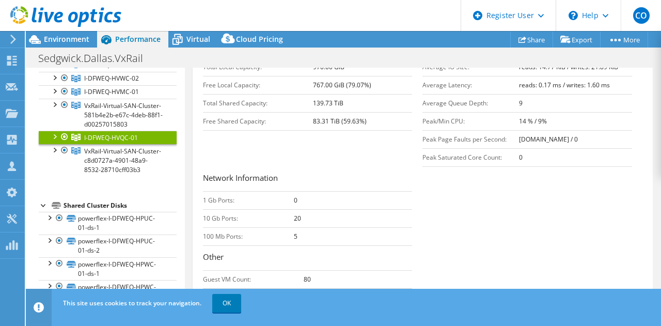
scroll to position [296, 0]
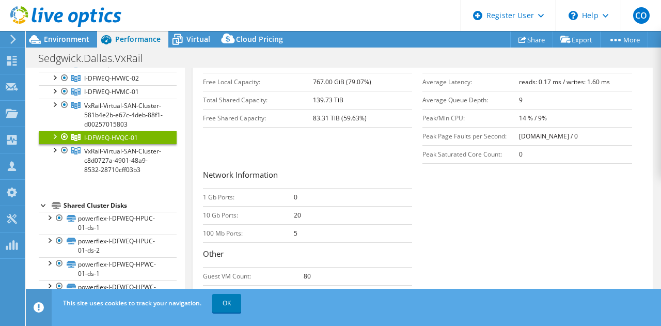
click at [56, 141] on div at bounding box center [54, 136] width 10 height 10
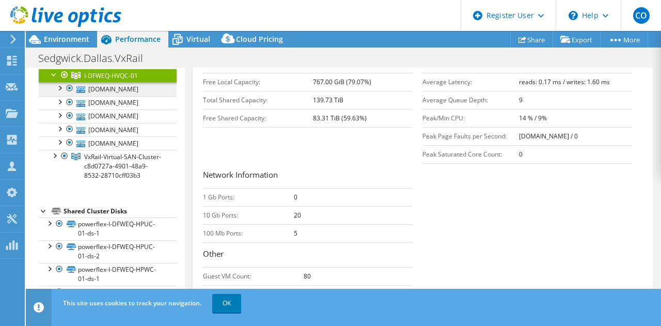
scroll to position [175, 0]
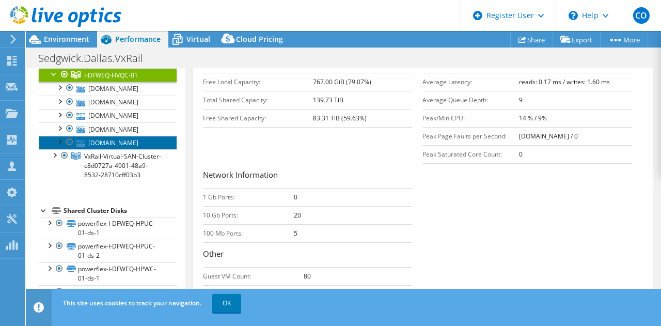
click at [119, 149] on link "i-dfweq-hvq-032.sedgwickcms.com" at bounding box center [108, 142] width 138 height 13
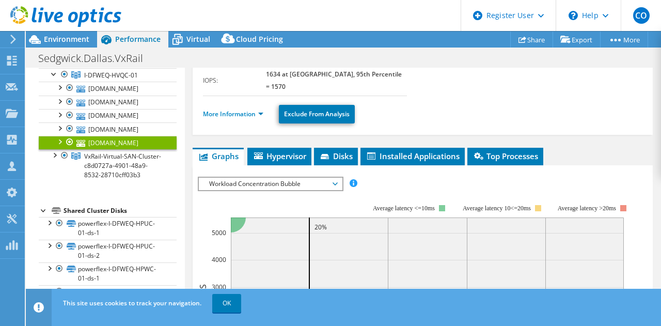
scroll to position [155, 0]
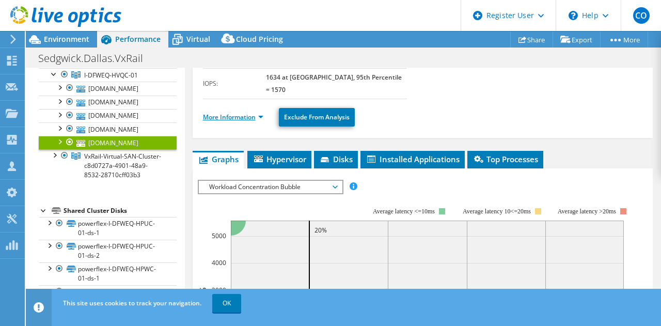
click at [240, 113] on link "More Information" at bounding box center [233, 117] width 60 height 9
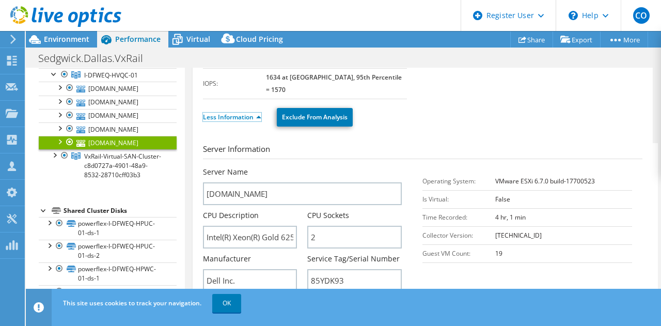
scroll to position [215, 0]
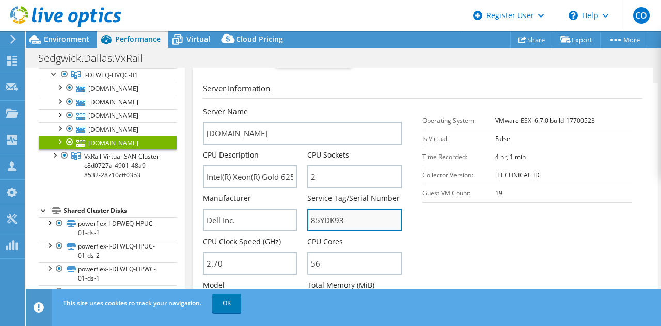
click at [340, 209] on input "85YDK93" at bounding box center [354, 220] width 95 height 23
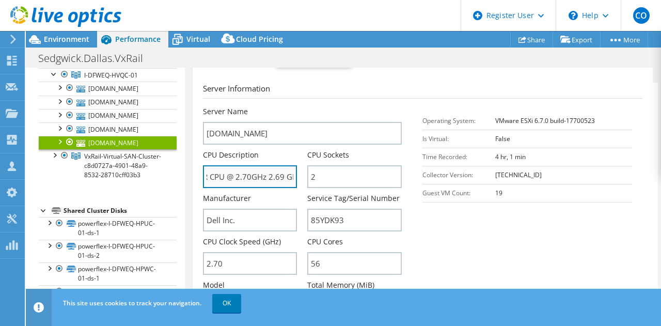
scroll to position [0, 105]
drag, startPoint x: 273, startPoint y: 143, endPoint x: 300, endPoint y: 156, distance: 30.3
click at [300, 156] on div "CPU Description Intel(R) Xeon(R) Gold 6258R CPU @ 2.70GHz 2.69 GHz" at bounding box center [255, 169] width 105 height 38
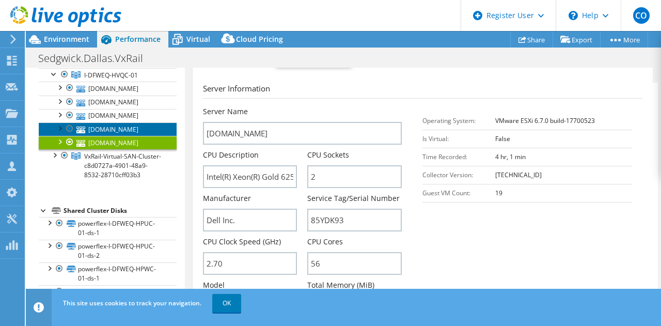
click at [122, 136] on link "i-dfweq-hvq-033.sedgwickcms.com" at bounding box center [108, 128] width 138 height 13
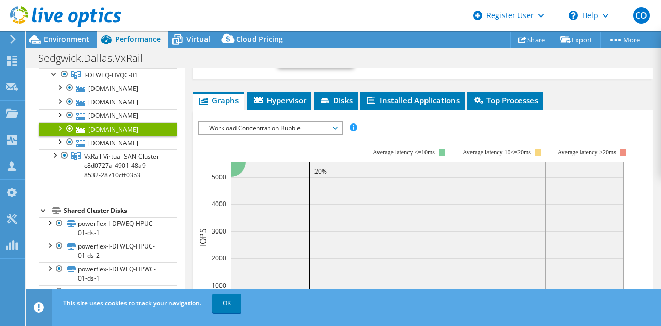
scroll to position [105, 0]
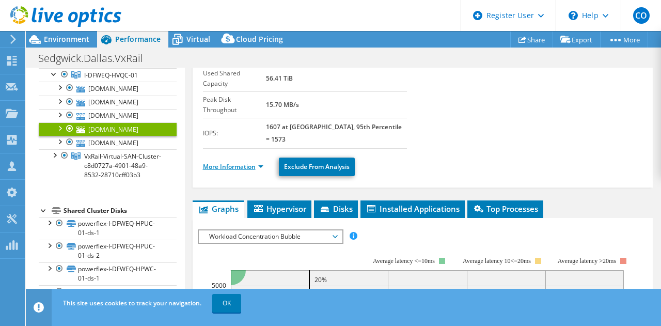
click at [243, 162] on link "More Information" at bounding box center [233, 166] width 60 height 9
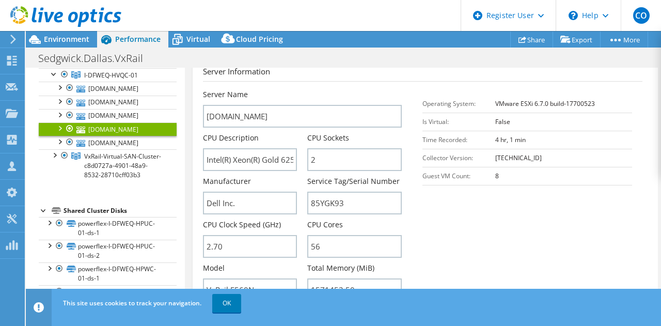
scroll to position [235, 0]
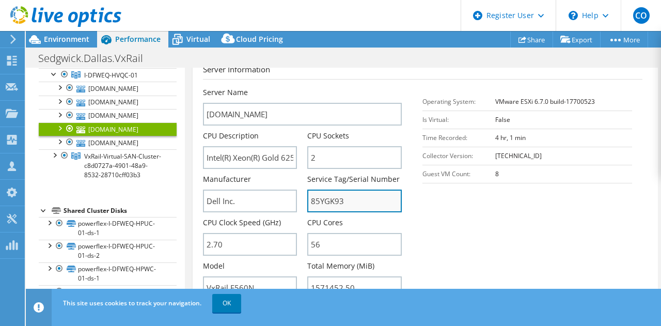
click at [336, 190] on input "85YGK93" at bounding box center [354, 201] width 95 height 23
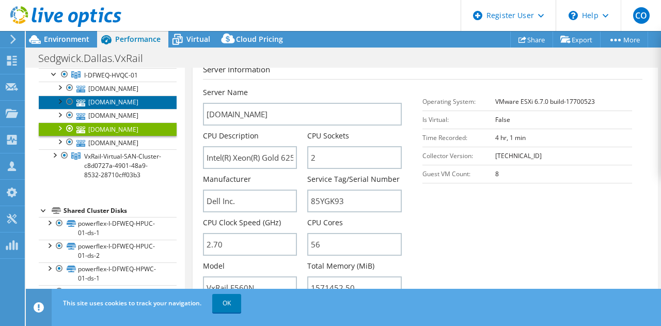
click at [133, 109] on link "i-dfweq-hvq-030.sedgwickcms.com" at bounding box center [108, 102] width 138 height 13
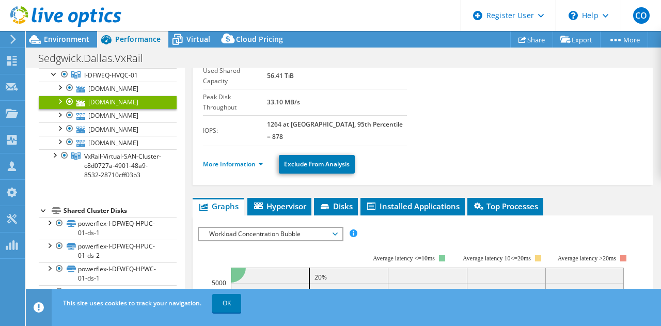
scroll to position [106, 0]
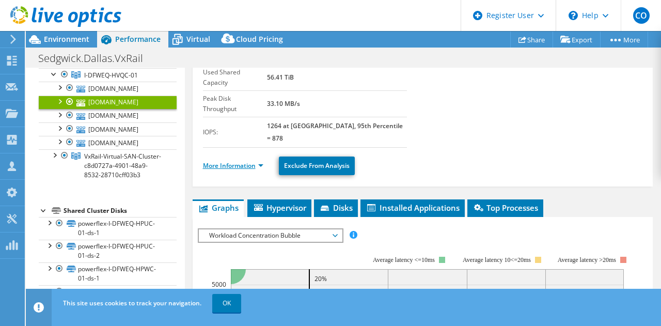
click at [235, 161] on link "More Information" at bounding box center [233, 165] width 60 height 9
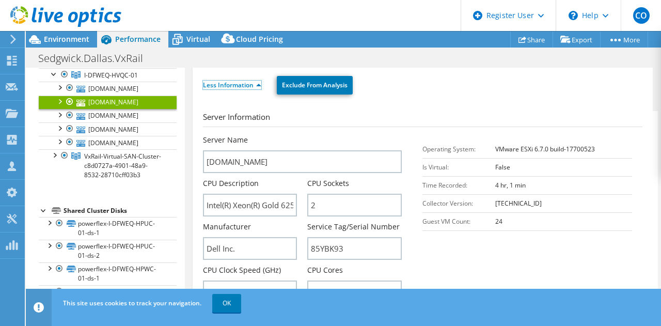
scroll to position [188, 0]
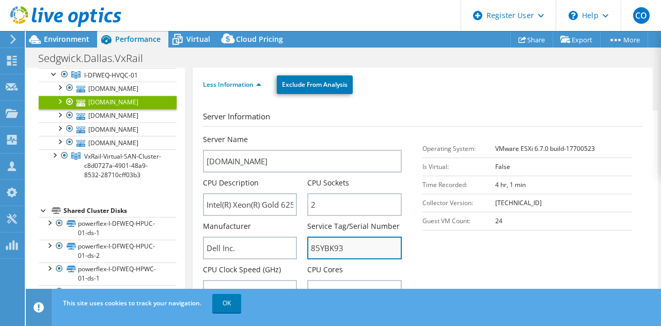
click at [349, 237] on input "85YBK93" at bounding box center [354, 248] width 95 height 23
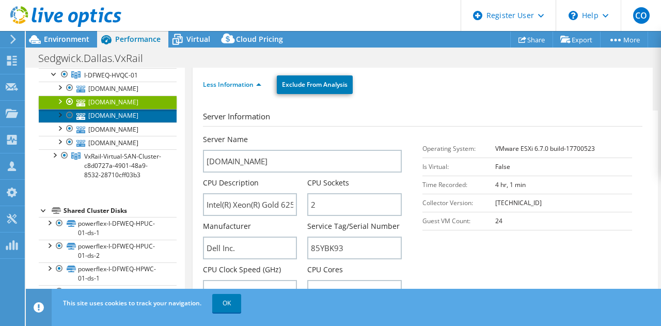
click at [129, 122] on link "i-dfweq-hvq-031.sedgwickcms.com" at bounding box center [108, 115] width 138 height 13
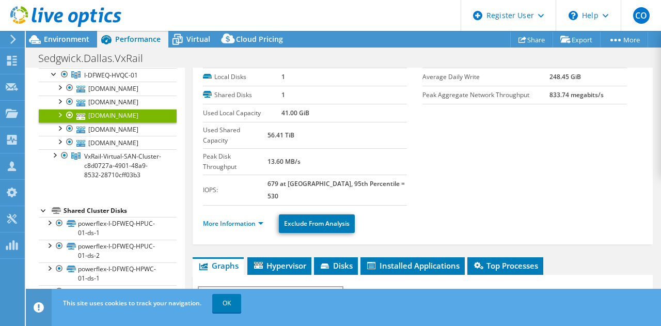
scroll to position [48, 0]
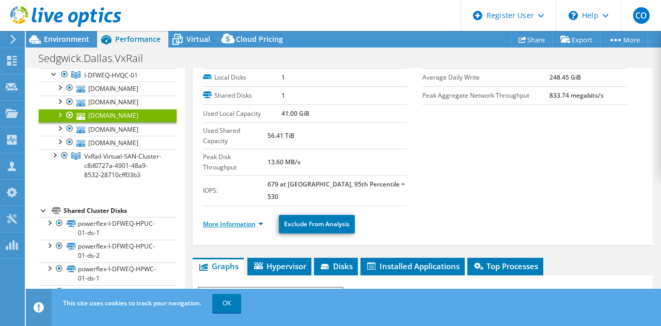
click at [244, 220] on link "More Information" at bounding box center [233, 224] width 60 height 9
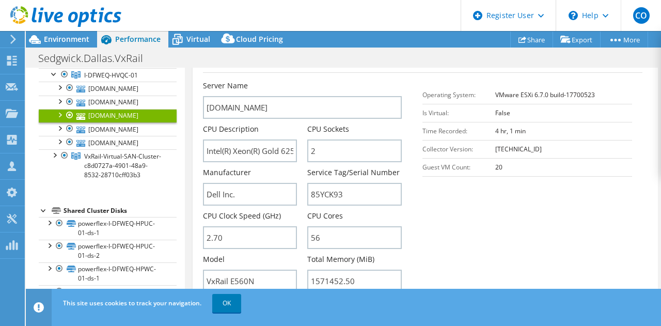
scroll to position [242, 0]
click at [349, 182] on input "85YCK93" at bounding box center [354, 193] width 95 height 23
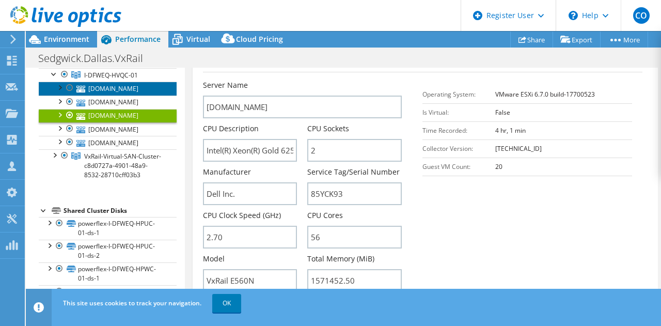
click at [122, 95] on link "i-dfweq-hvq-034.sedgwickcms.com" at bounding box center [108, 88] width 138 height 13
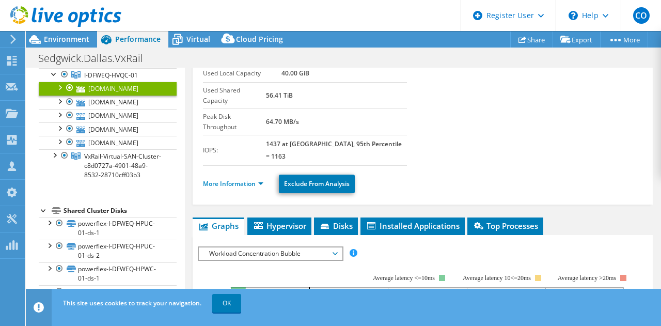
scroll to position [86, 0]
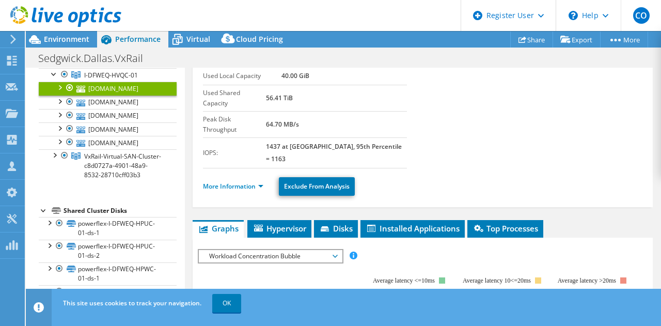
click at [238, 181] on li "More Information" at bounding box center [236, 186] width 67 height 11
click at [246, 182] on link "More Information" at bounding box center [233, 186] width 60 height 9
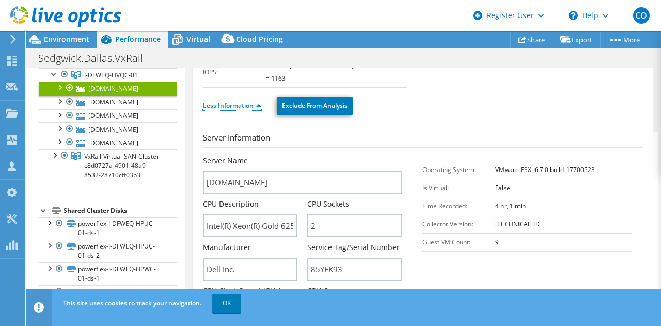
scroll to position [170, 0]
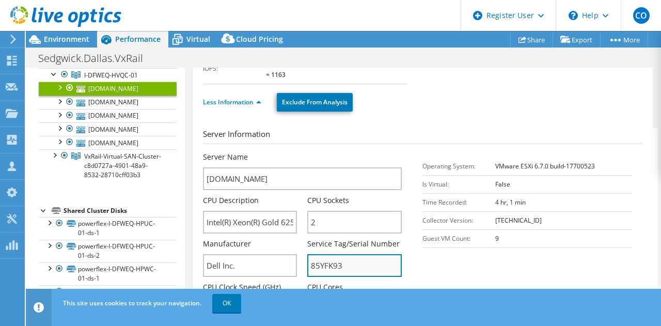
click at [350, 254] on input "85YFK93" at bounding box center [354, 265] width 95 height 23
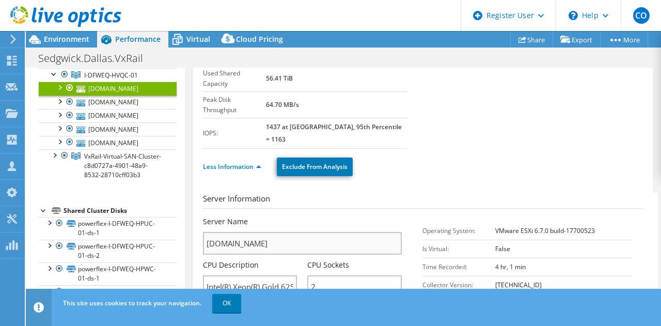
scroll to position [0, 0]
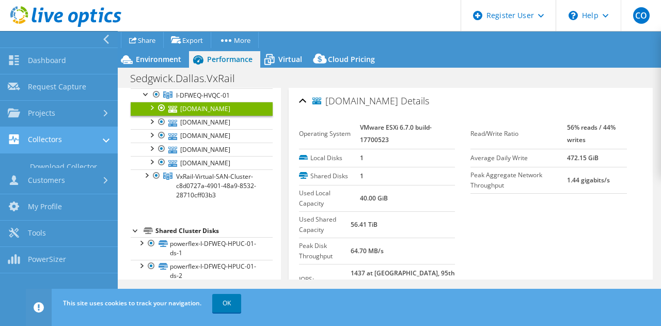
scroll to position [221, 0]
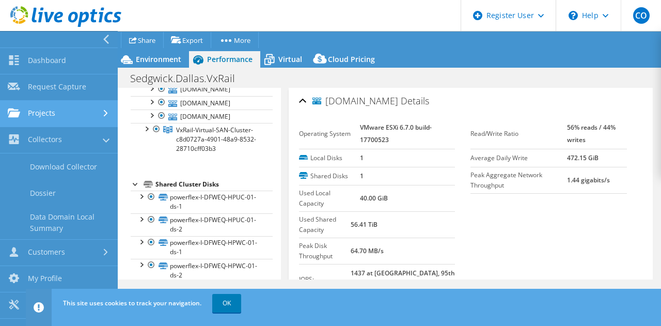
click at [68, 114] on link "Projects" at bounding box center [59, 114] width 118 height 26
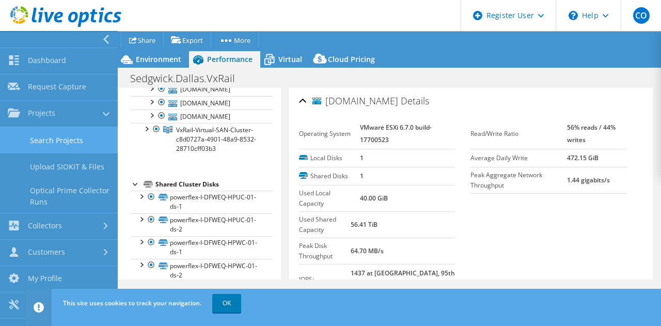
click at [98, 134] on link "Search Projects" at bounding box center [59, 140] width 118 height 26
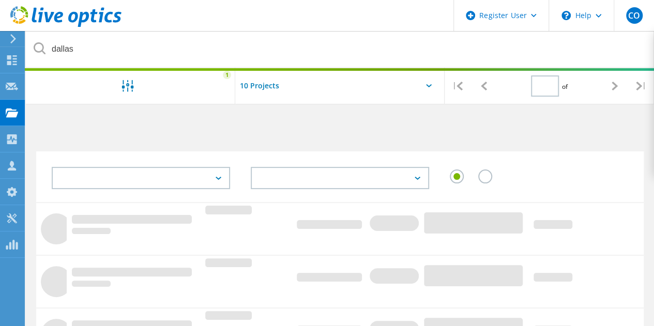
type input "1"
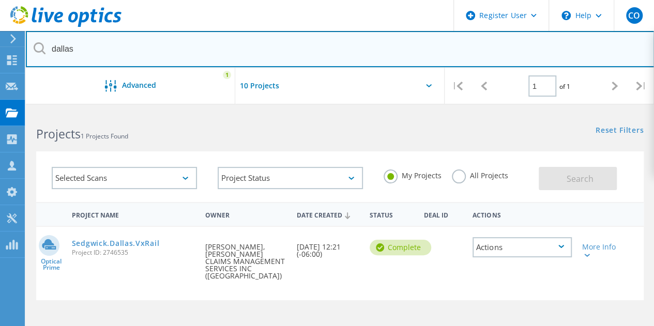
click at [168, 43] on input "dallas" at bounding box center [340, 49] width 628 height 36
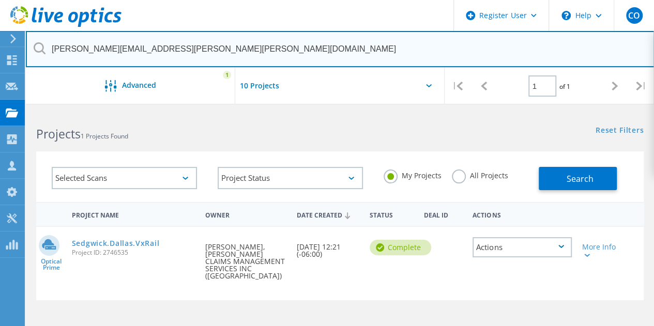
type input "[PERSON_NAME][EMAIL_ADDRESS][PERSON_NAME][PERSON_NAME][DOMAIN_NAME]"
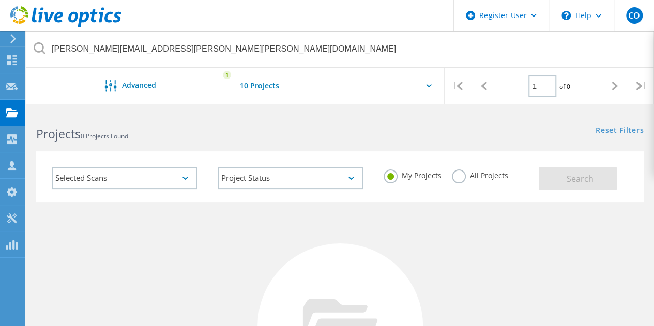
click at [464, 169] on label "All Projects" at bounding box center [480, 174] width 56 height 10
click at [0, 0] on input "All Projects" at bounding box center [0, 0] width 0 height 0
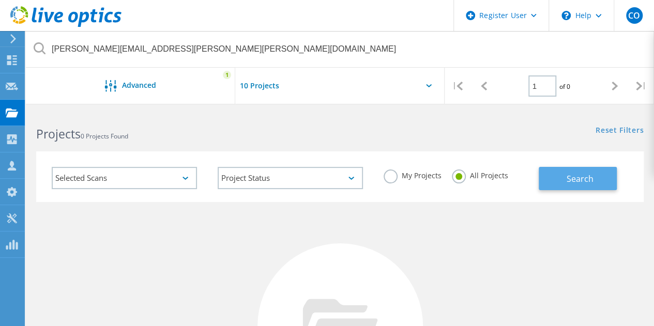
click at [569, 167] on button "Search" at bounding box center [577, 178] width 78 height 23
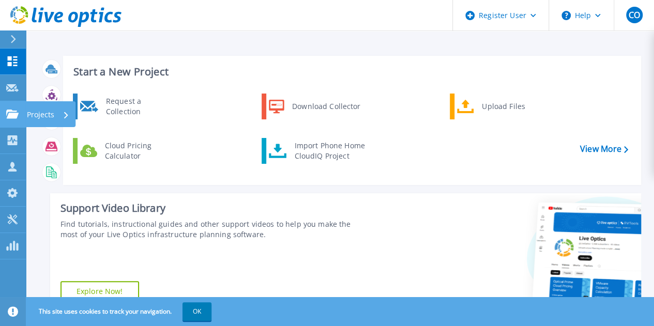
click at [8, 117] on icon at bounding box center [12, 114] width 12 height 9
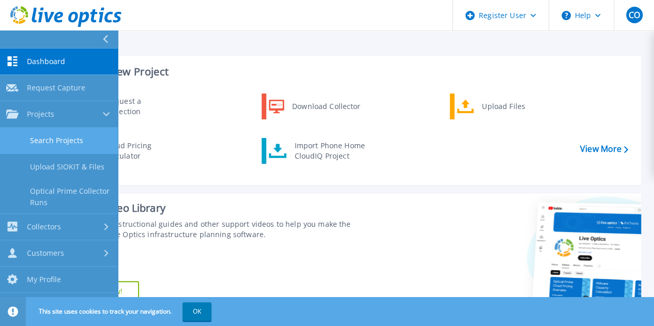
click at [39, 133] on link "Search Projects" at bounding box center [59, 141] width 118 height 26
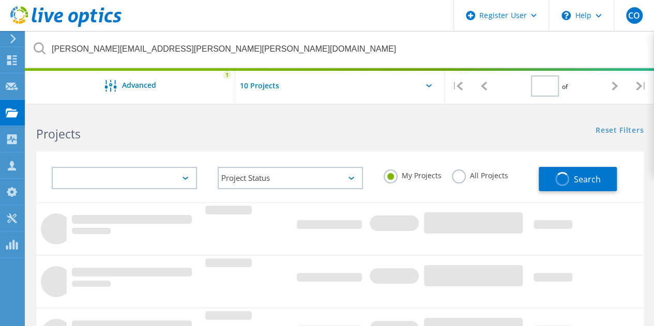
type input "1"
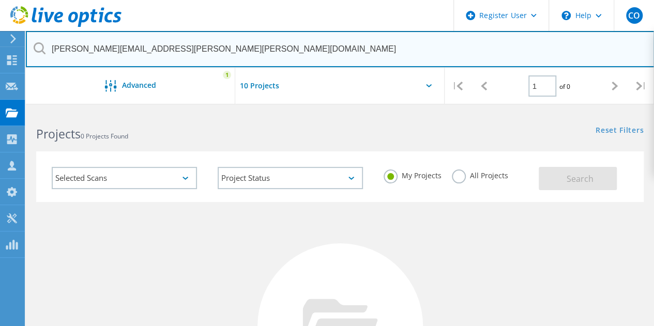
click at [154, 46] on input "[PERSON_NAME][EMAIL_ADDRESS][PERSON_NAME][PERSON_NAME][DOMAIN_NAME]" at bounding box center [340, 49] width 628 height 36
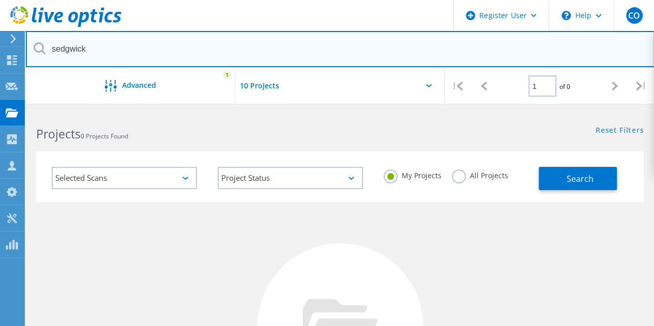
type input "sedgwick"
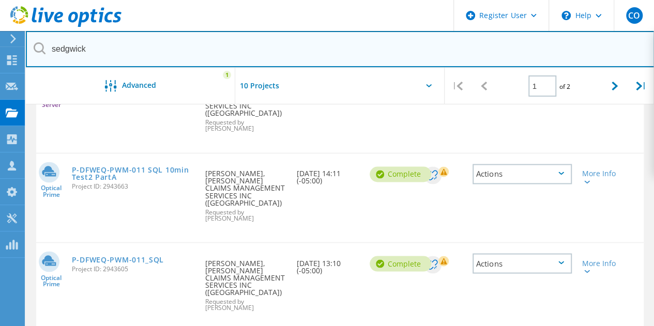
scroll to position [835, 0]
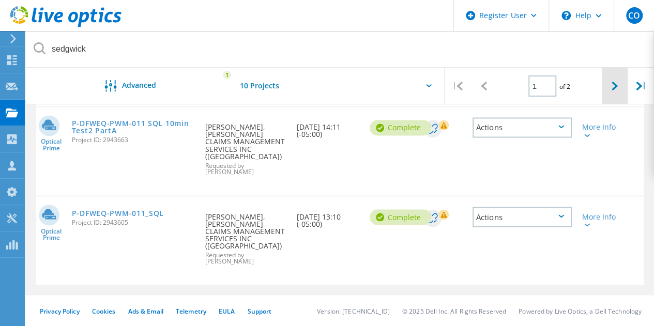
click at [617, 85] on div at bounding box center [615, 86] width 26 height 37
type input "2"
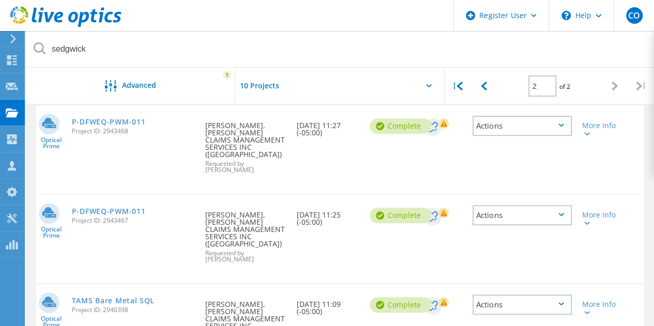
scroll to position [195, 0]
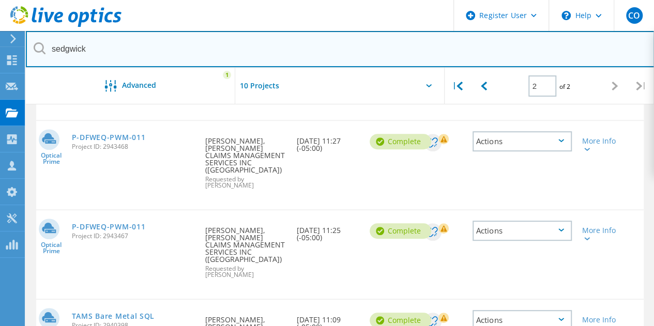
click at [139, 49] on input "sedgwick" at bounding box center [340, 49] width 628 height 36
type input "vdi"
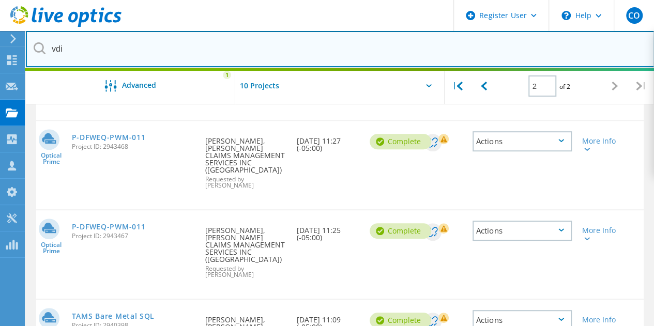
type input "1"
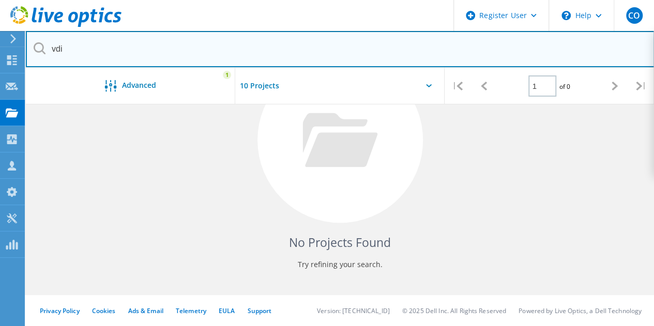
scroll to position [0, 0]
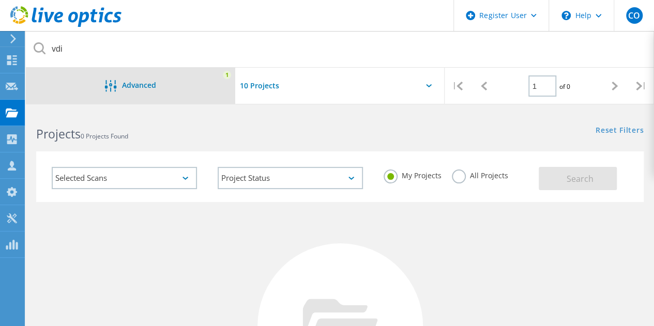
click at [144, 73] on div "Advanced 1" at bounding box center [130, 86] width 209 height 36
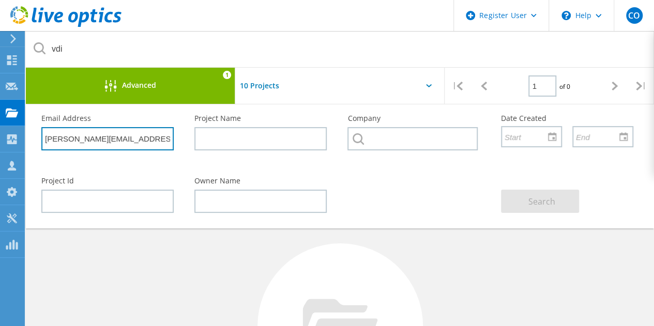
click at [115, 147] on input "[PERSON_NAME][EMAIL_ADDRESS][PERSON_NAME][PERSON_NAME][DOMAIN_NAME]" at bounding box center [107, 138] width 132 height 23
type input "[PERSON_NAME].[PERSON_NAME]"
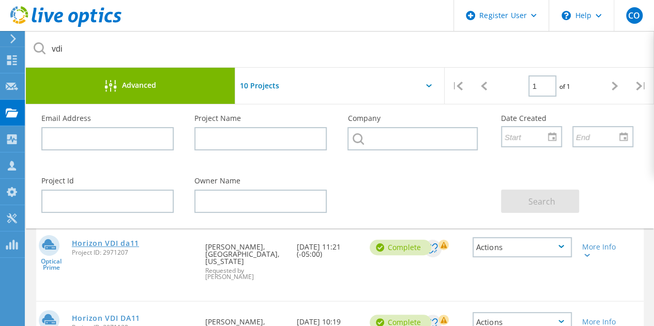
click at [116, 241] on link "Horizon VDI da11" at bounding box center [105, 243] width 67 height 7
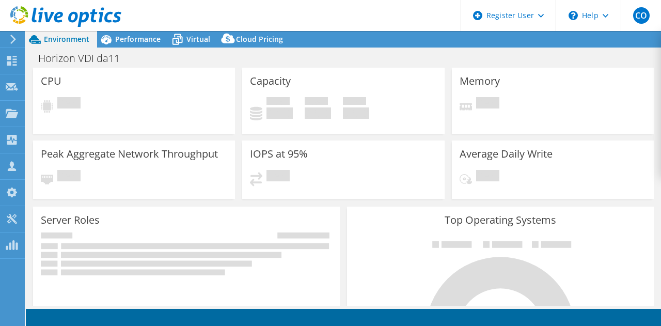
select select "USD"
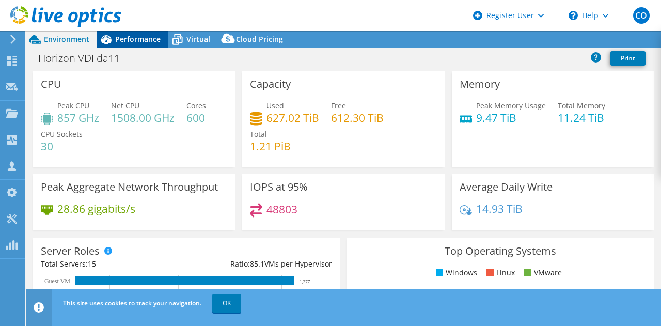
click at [152, 36] on span "Performance" at bounding box center [137, 39] width 45 height 10
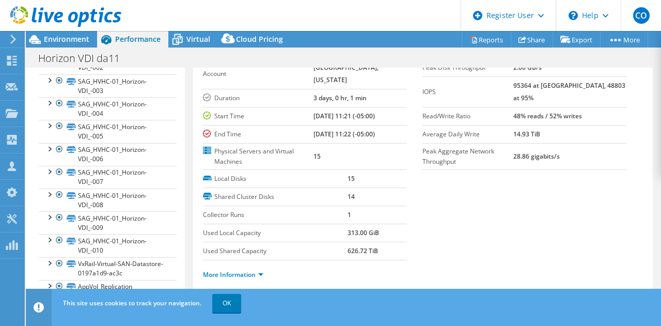
scroll to position [57, 0]
click at [492, 39] on link "Reports" at bounding box center [487, 40] width 50 height 16
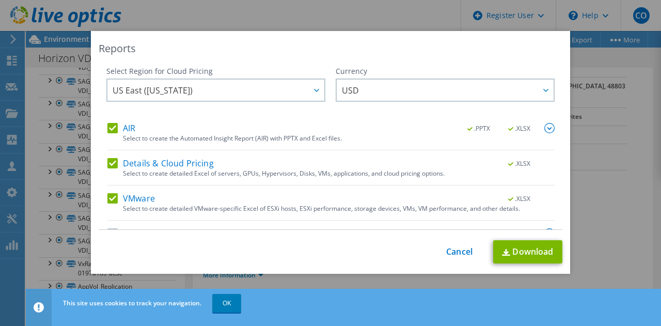
click at [124, 127] on label "AIR" at bounding box center [121, 128] width 28 height 10
click at [0, 0] on input "AIR" at bounding box center [0, 0] width 0 height 0
click at [161, 162] on label "Details & Cloud Pricing" at bounding box center [160, 163] width 106 height 10
click at [0, 0] on input "Details & Cloud Pricing" at bounding box center [0, 0] width 0 height 0
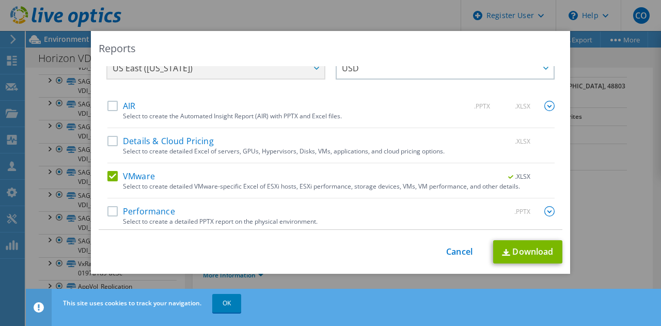
scroll to position [22, 0]
click at [170, 149] on div "Select to create detailed Excel of servers, GPUs, Hypervisors, Disks, VMs, appl…" at bounding box center [339, 151] width 432 height 7
click at [114, 145] on label "Details & Cloud Pricing" at bounding box center [160, 141] width 106 height 10
click at [0, 0] on input "Details & Cloud Pricing" at bounding box center [0, 0] width 0 height 0
click at [114, 178] on label "VMware" at bounding box center [131, 176] width 48 height 10
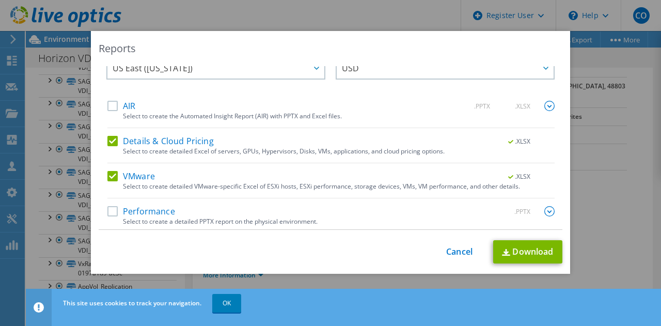
click at [0, 0] on input "VMware" at bounding box center [0, 0] width 0 height 0
click at [511, 248] on link "Download" at bounding box center [528, 251] width 69 height 23
click at [516, 250] on link "Download" at bounding box center [528, 251] width 69 height 23
